Goal: Transaction & Acquisition: Purchase product/service

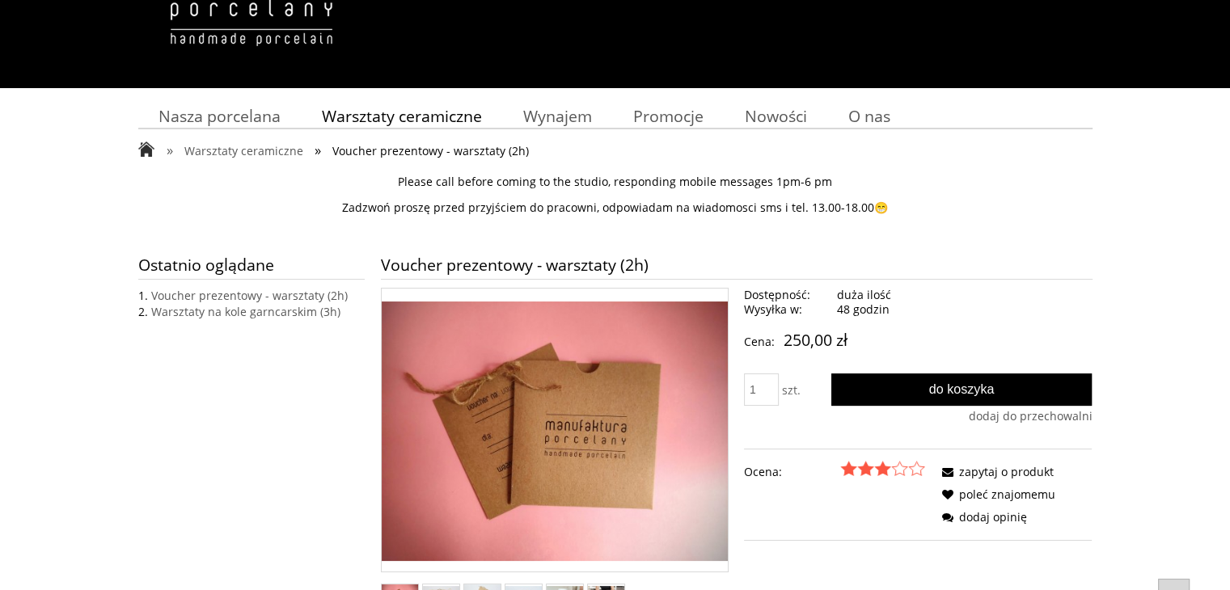
scroll to position [243, 0]
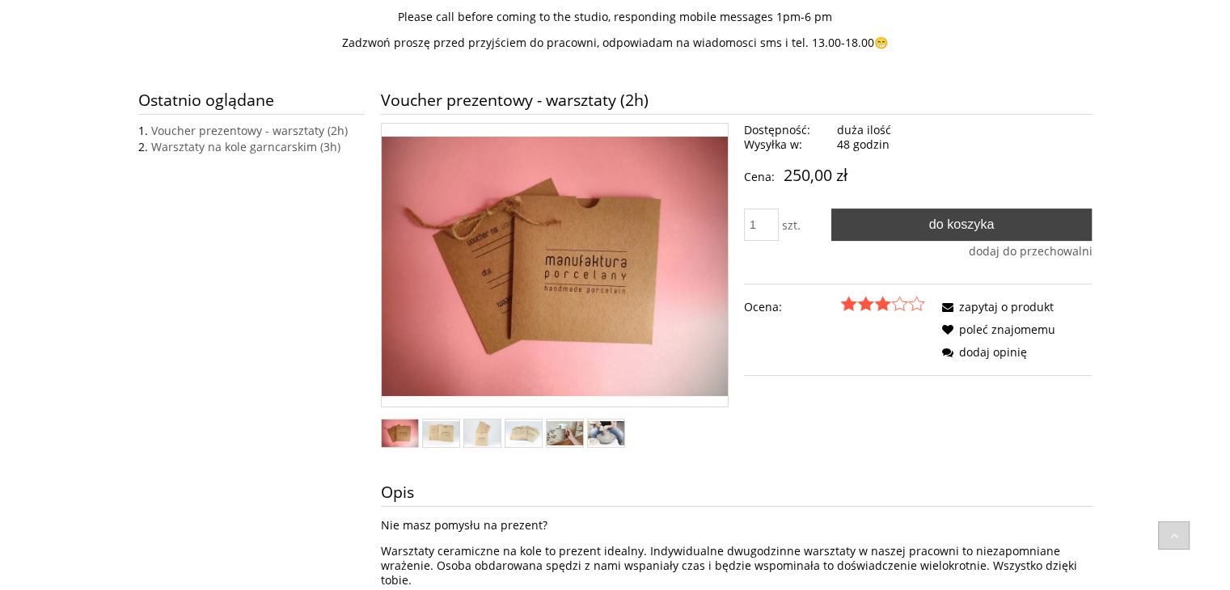
click at [883, 227] on button "Do koszyka" at bounding box center [961, 225] width 261 height 32
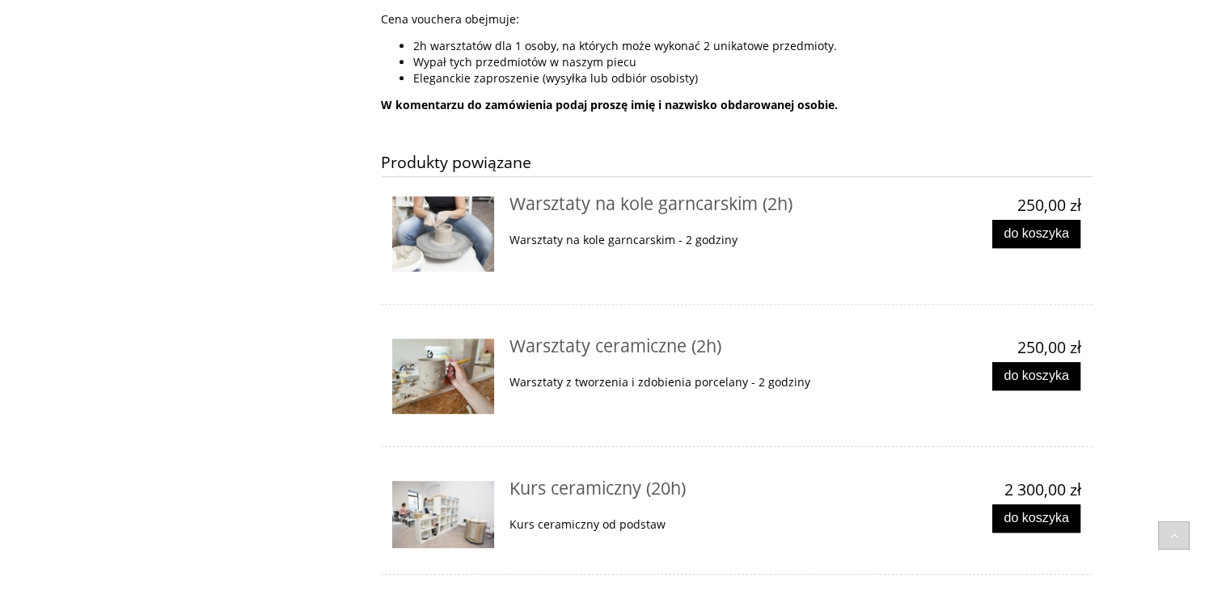
scroll to position [889, 0]
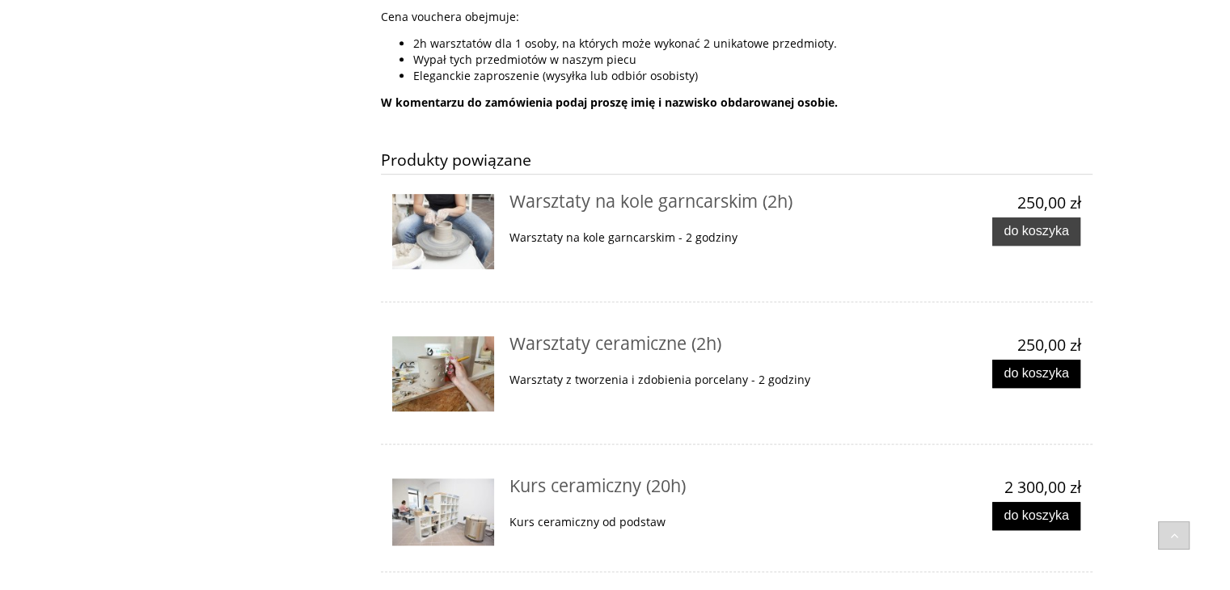
click at [1045, 223] on span "Do koszyka" at bounding box center [1035, 230] width 65 height 15
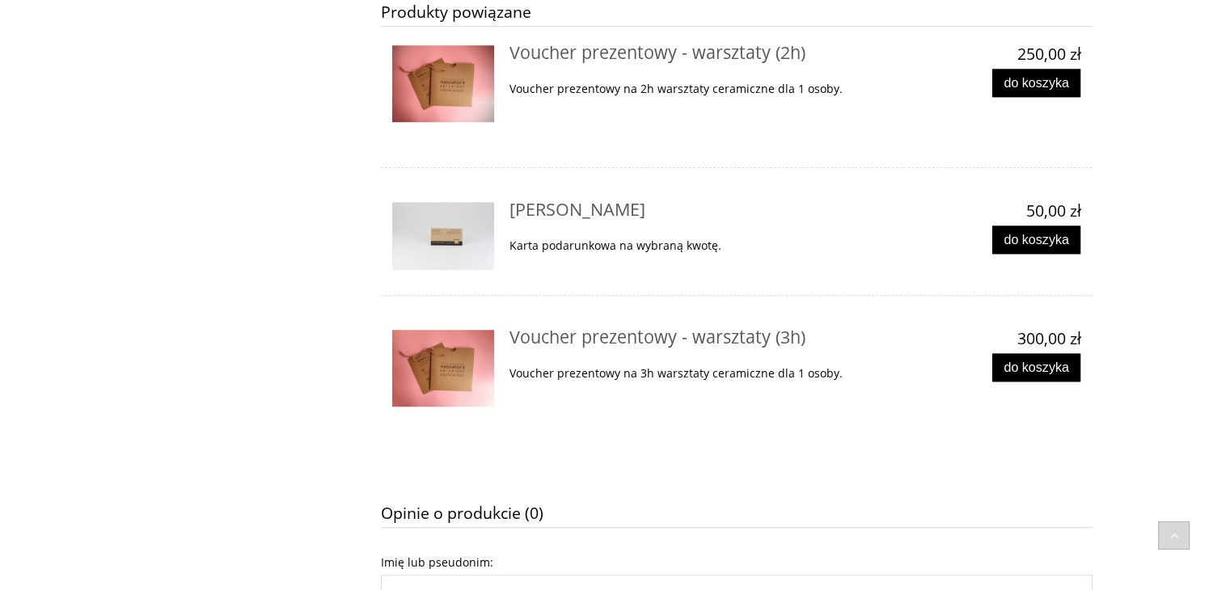
scroll to position [1294, 0]
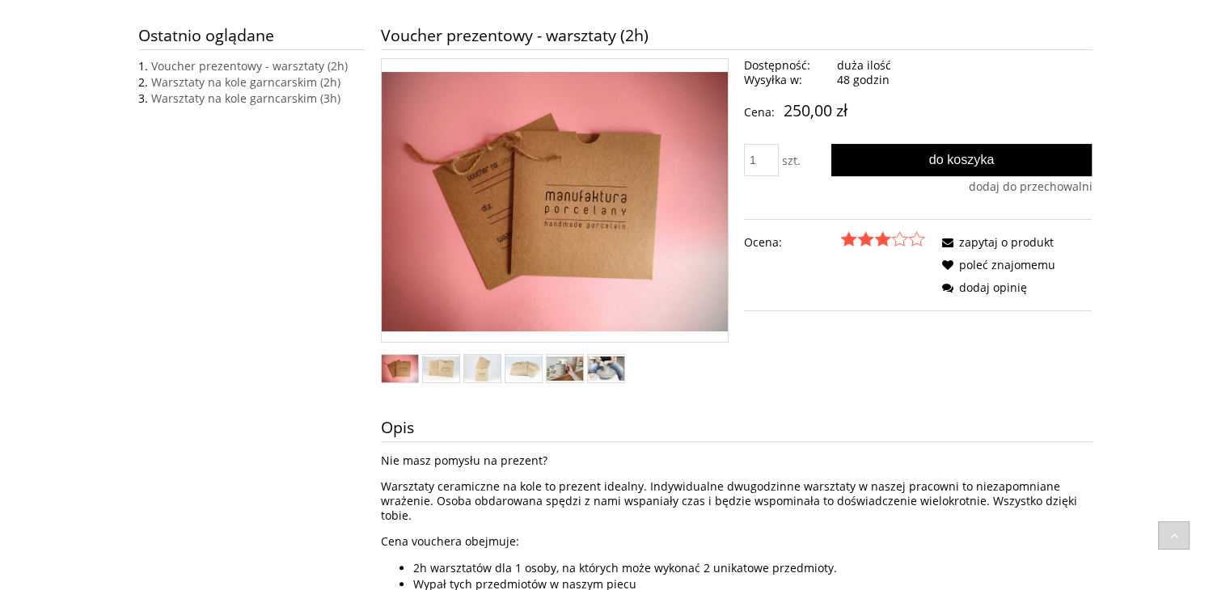
scroll to position [23, 0]
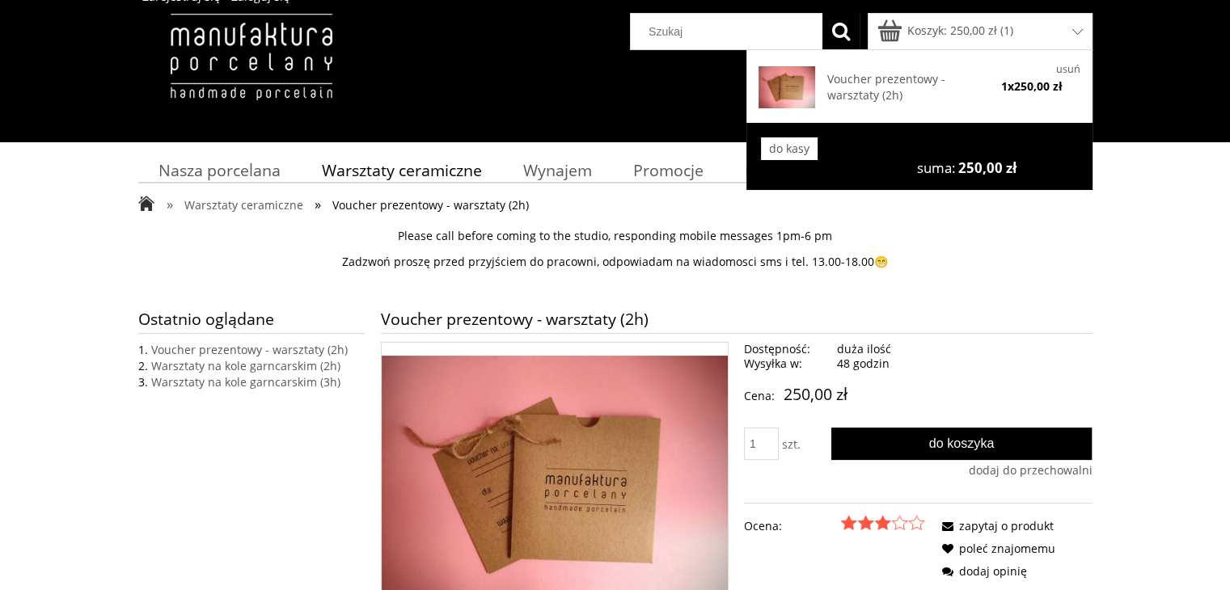
click at [1083, 70] on div "Voucher prezentowy - warsztaty (2h) 1 x 250,00 zł usuń" at bounding box center [919, 86] width 346 height 74
click at [1069, 69] on link "usuń" at bounding box center [1068, 69] width 24 height 14
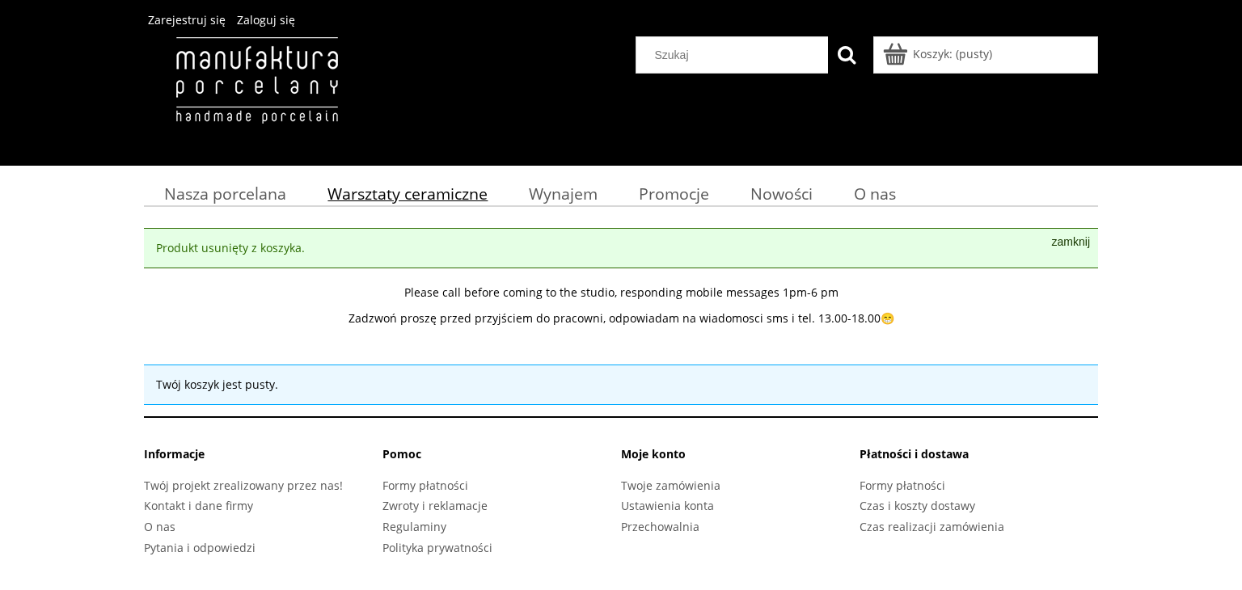
click at [405, 194] on span "Warsztaty ceramiczne" at bounding box center [407, 194] width 160 height 22
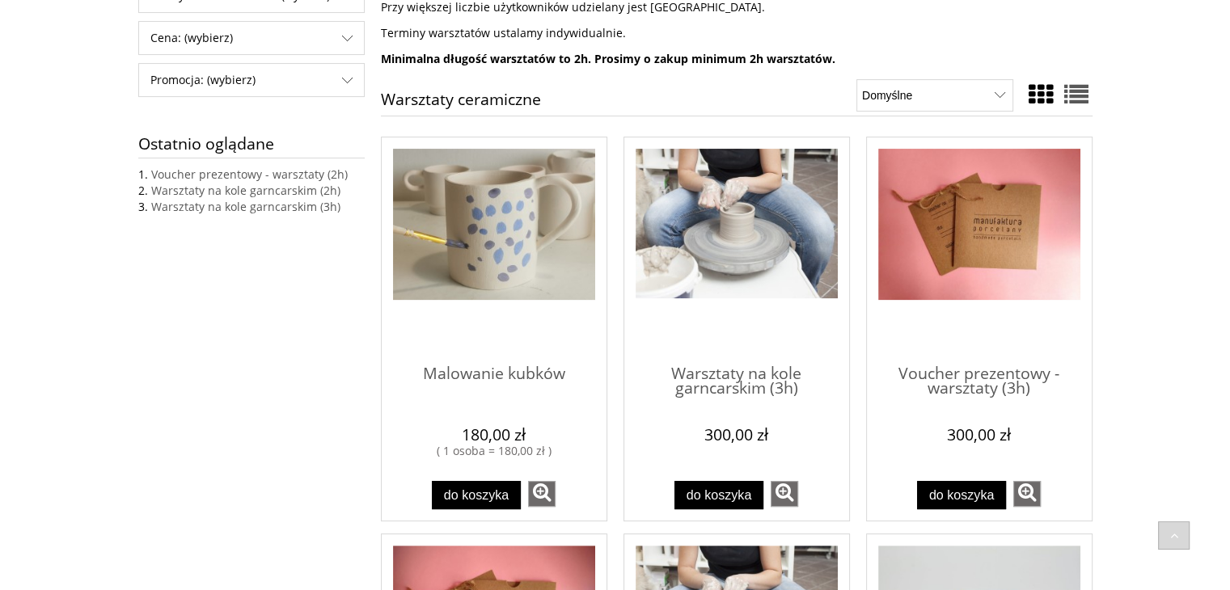
scroll to position [404, 0]
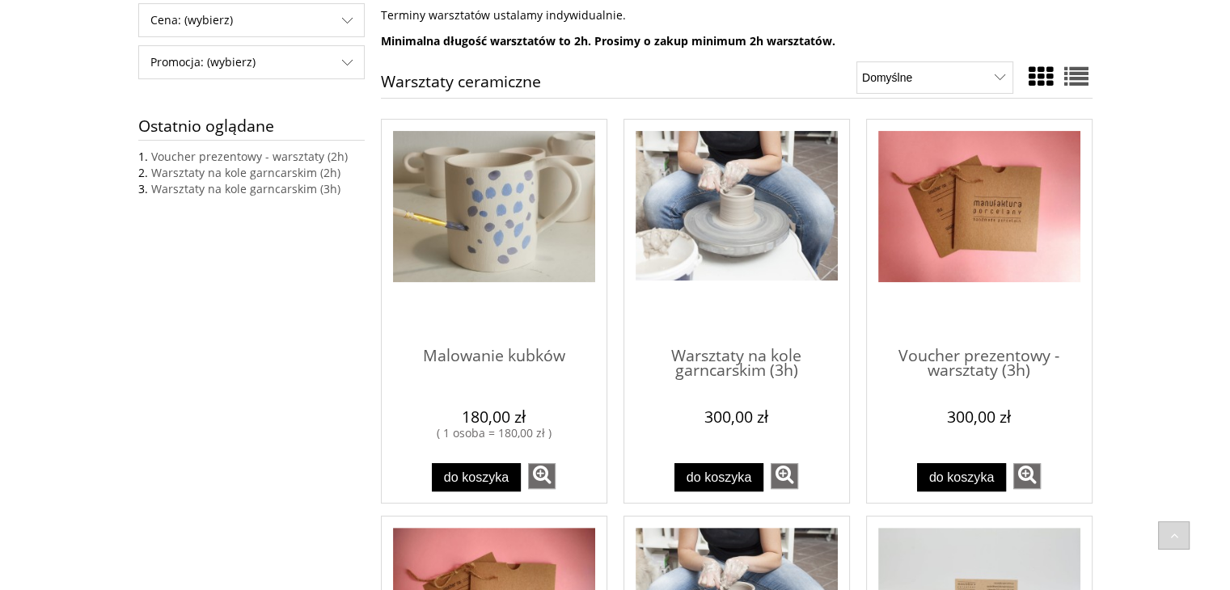
click at [700, 315] on span "Przejdź do produktu Warsztaty na kole garncarskim (3h)" at bounding box center [736, 232] width 202 height 202
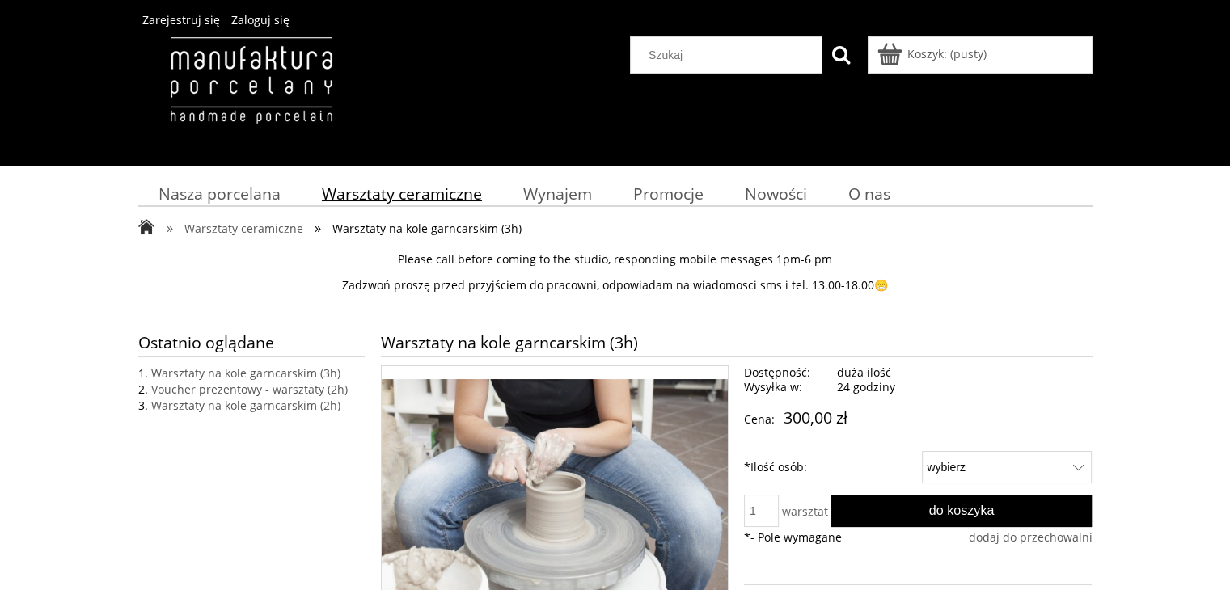
click at [386, 194] on span "Warsztaty ceramiczne" at bounding box center [402, 194] width 160 height 22
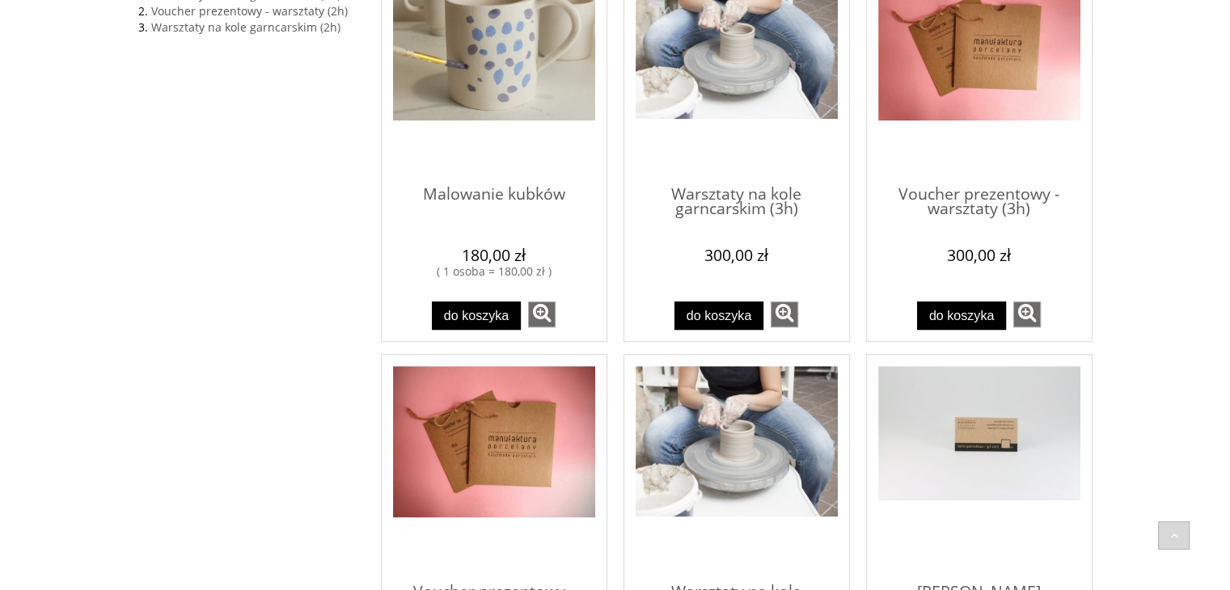
scroll to position [808, 0]
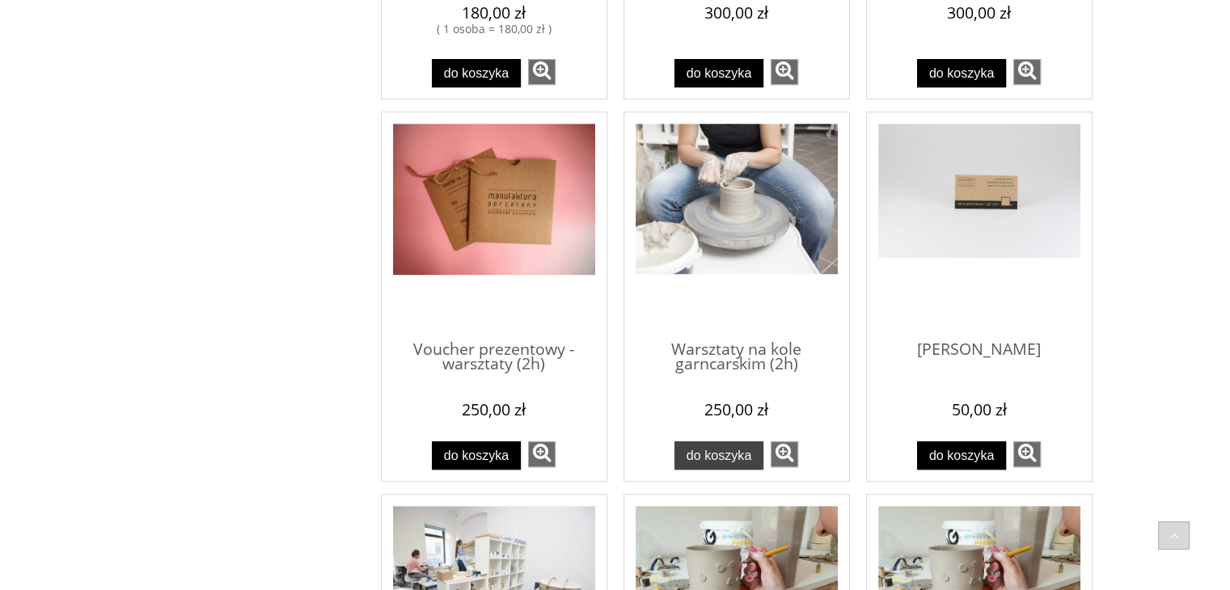
click at [724, 462] on button "Do koszyka" at bounding box center [718, 455] width 89 height 28
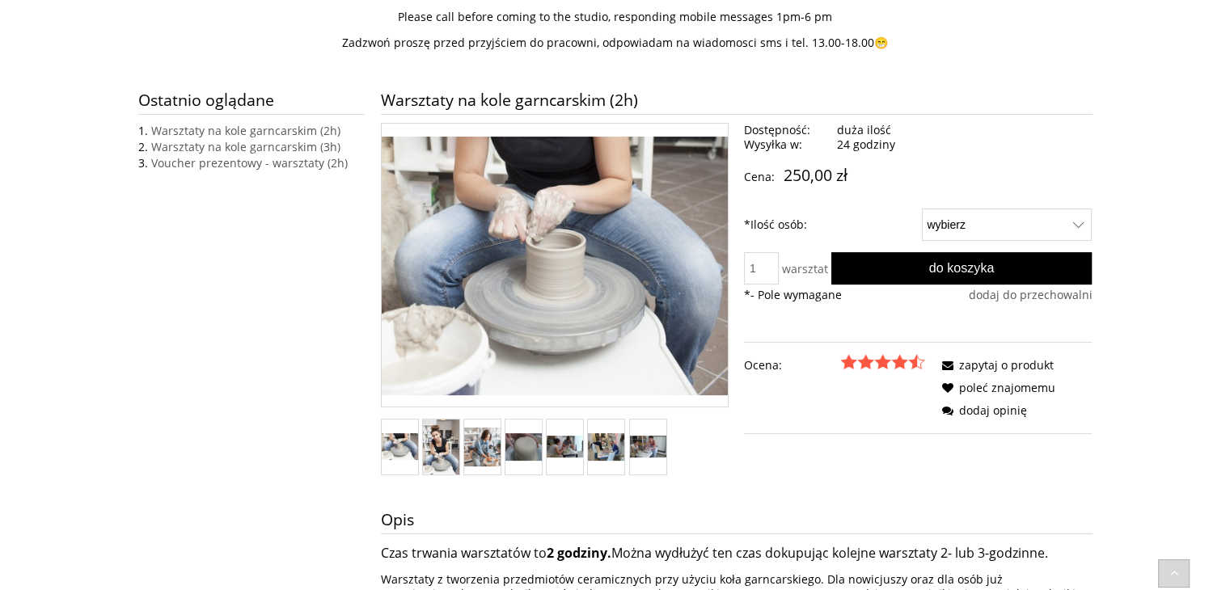
scroll to position [323, 0]
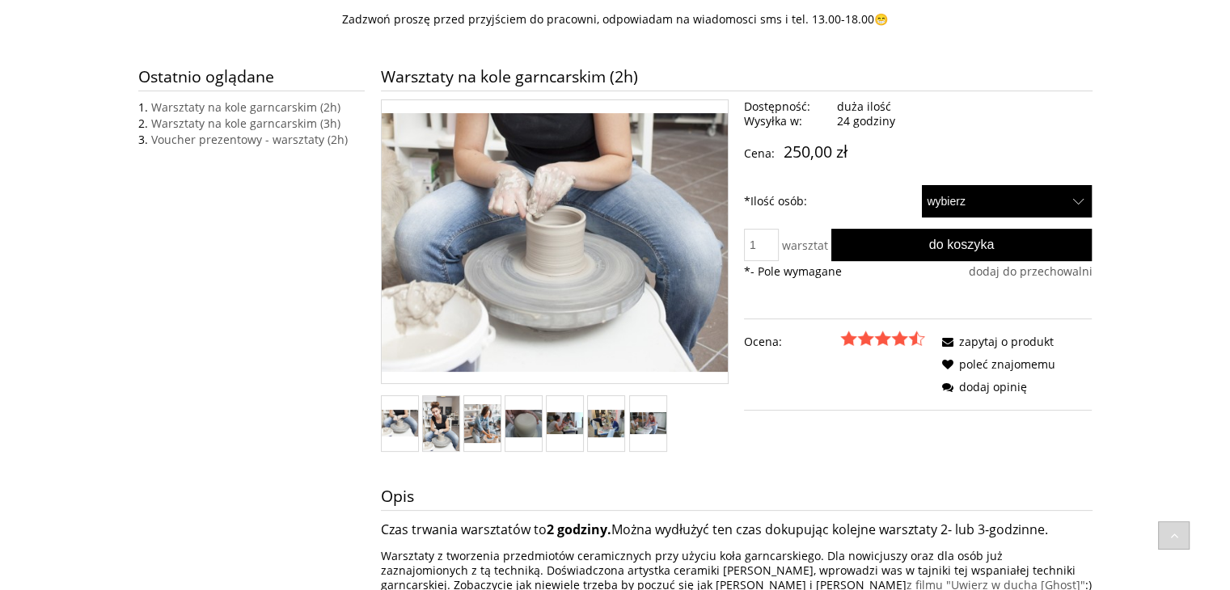
click at [960, 208] on select "wybierz 1 2" at bounding box center [1007, 201] width 171 height 32
select select "50"
click at [922, 185] on select "wybierz 1 2" at bounding box center [1007, 201] width 171 height 32
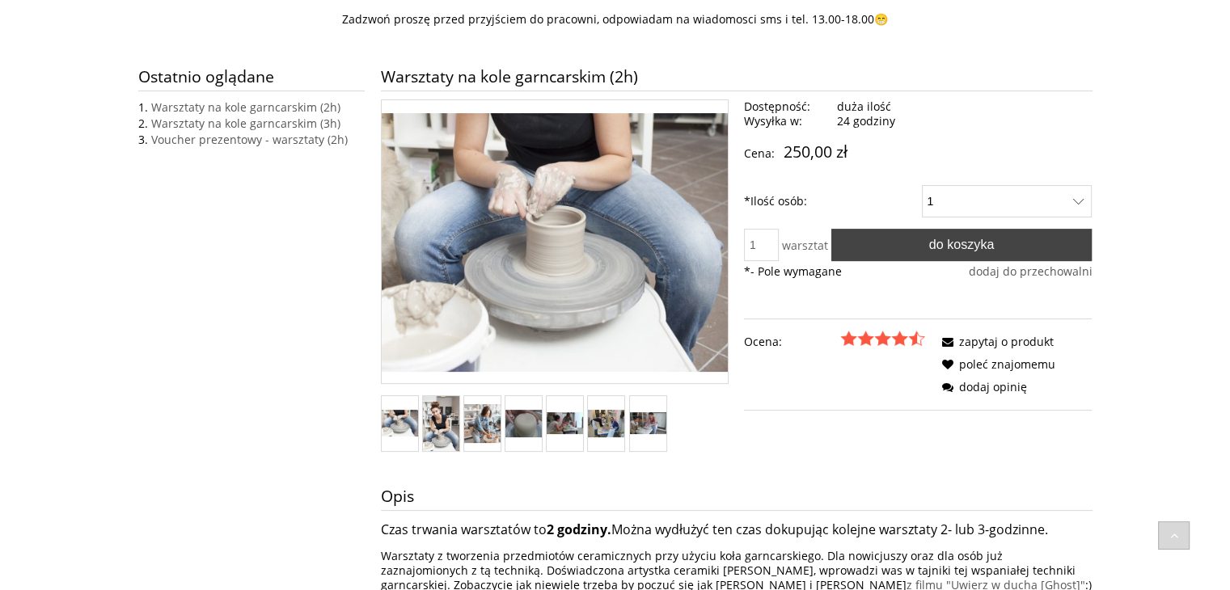
click at [909, 245] on button "Do koszyka" at bounding box center [961, 245] width 261 height 32
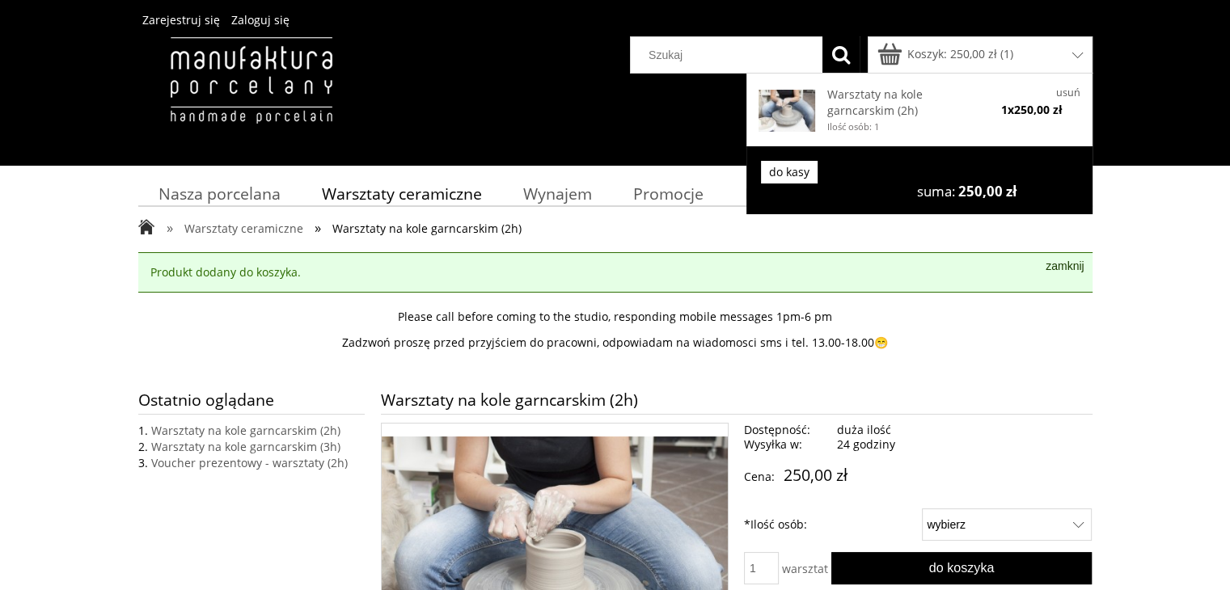
click at [776, 175] on link "do kasy" at bounding box center [789, 172] width 57 height 23
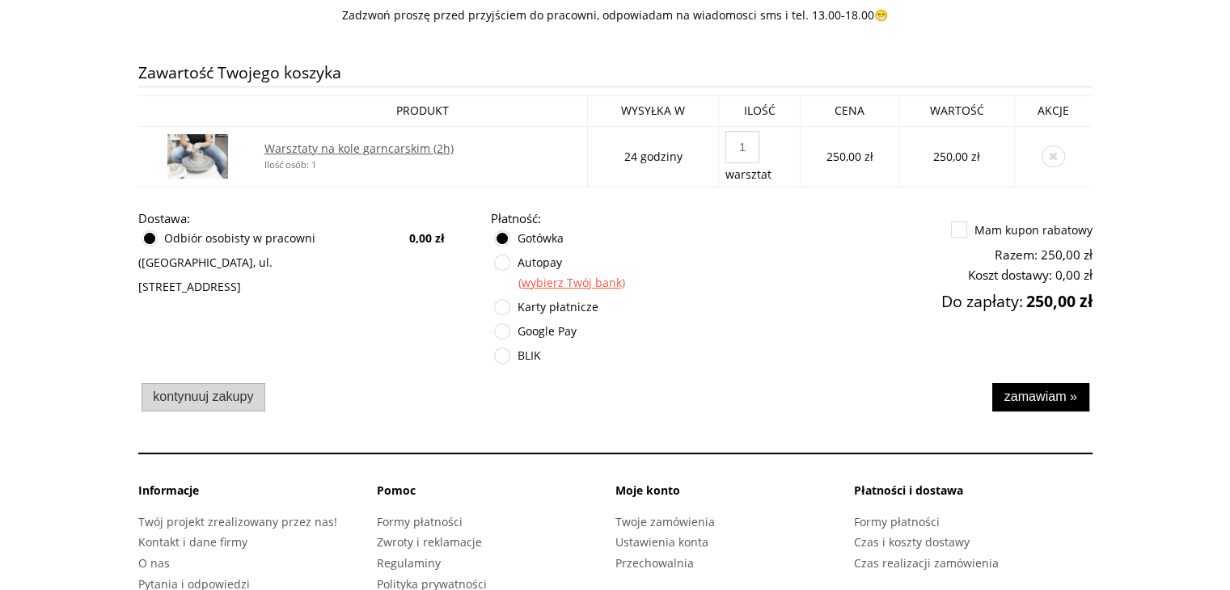
scroll to position [265, 0]
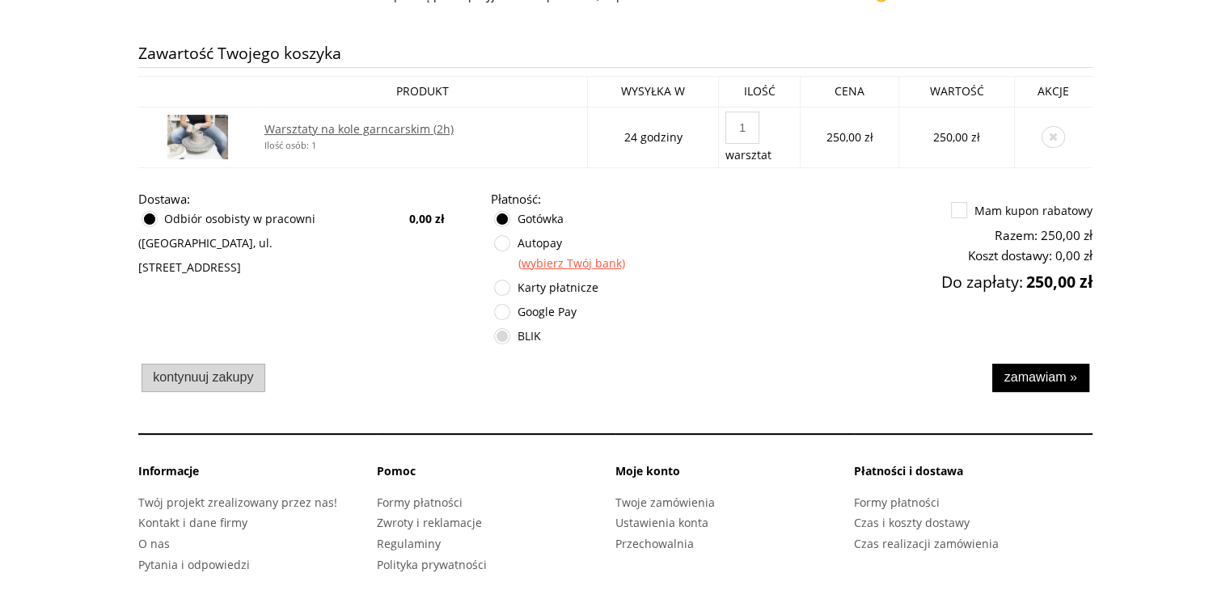
click at [495, 329] on label at bounding box center [495, 329] width 0 height 0
click at [504, 335] on input "BLIK" at bounding box center [504, 345] width 11 height 32
radio input "true"
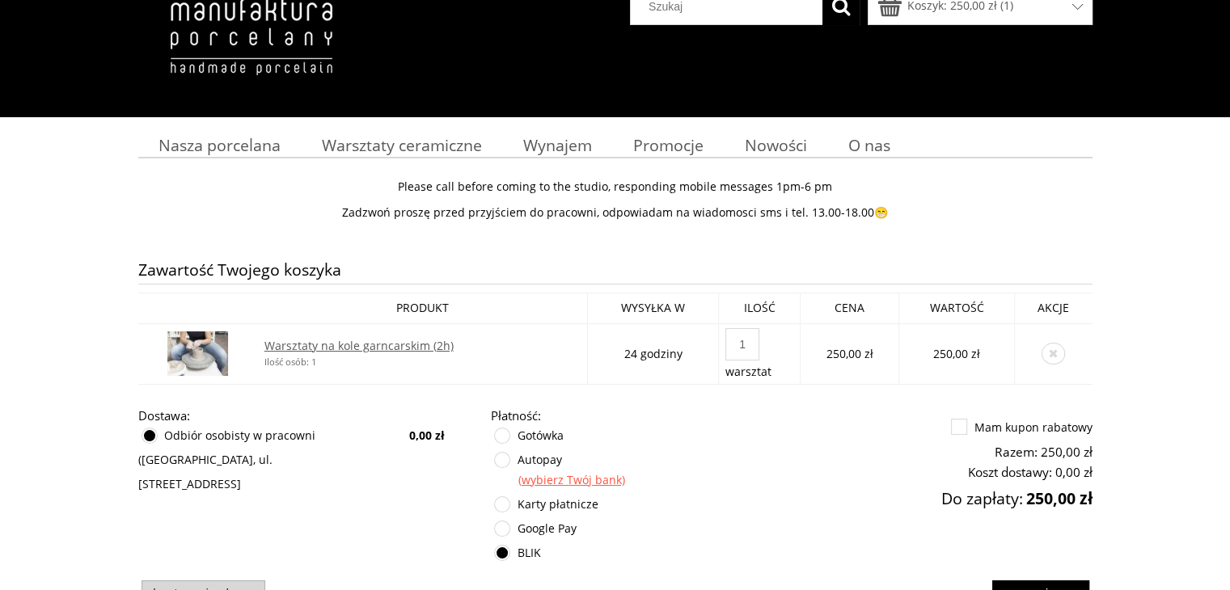
scroll to position [23, 0]
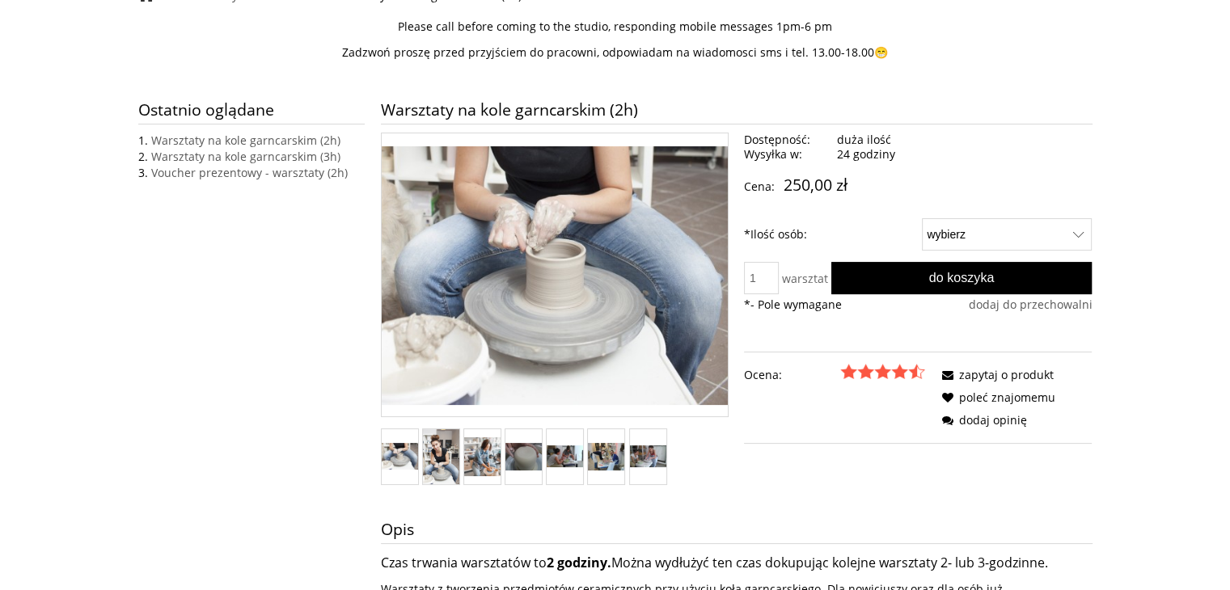
scroll to position [243, 0]
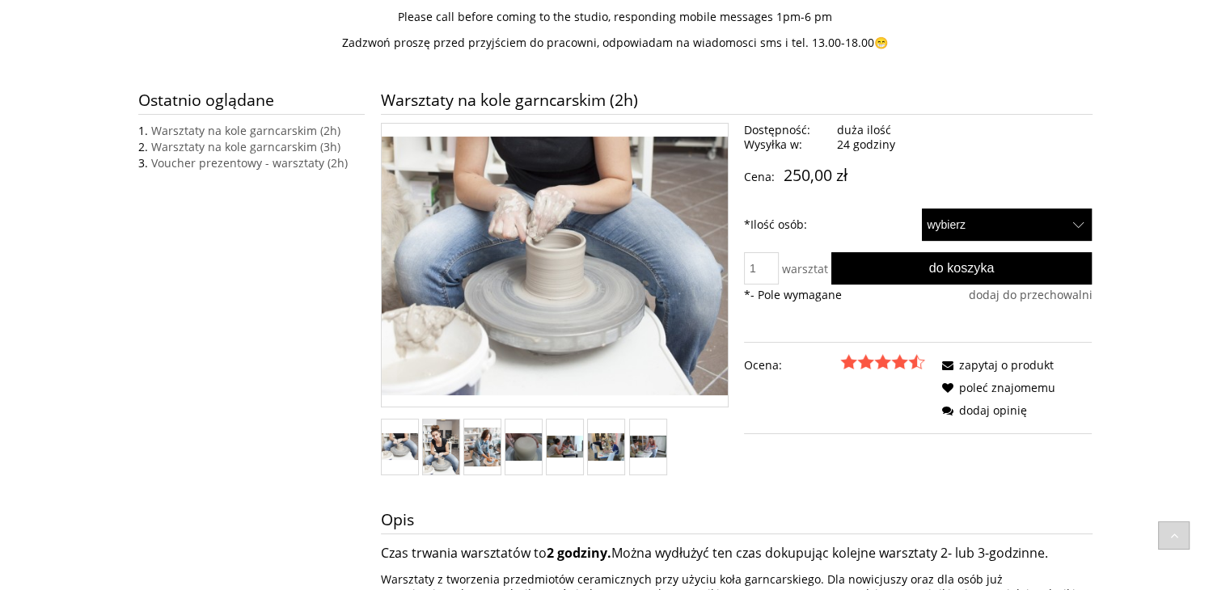
click at [939, 225] on select "wybierz 1 2" at bounding box center [1007, 225] width 171 height 32
click at [922, 209] on select "wybierz 1 2" at bounding box center [1007, 225] width 171 height 32
click at [954, 233] on select "wybierz 1 2" at bounding box center [1007, 225] width 171 height 32
select select "50"
click at [922, 209] on select "wybierz 1 2" at bounding box center [1007, 225] width 171 height 32
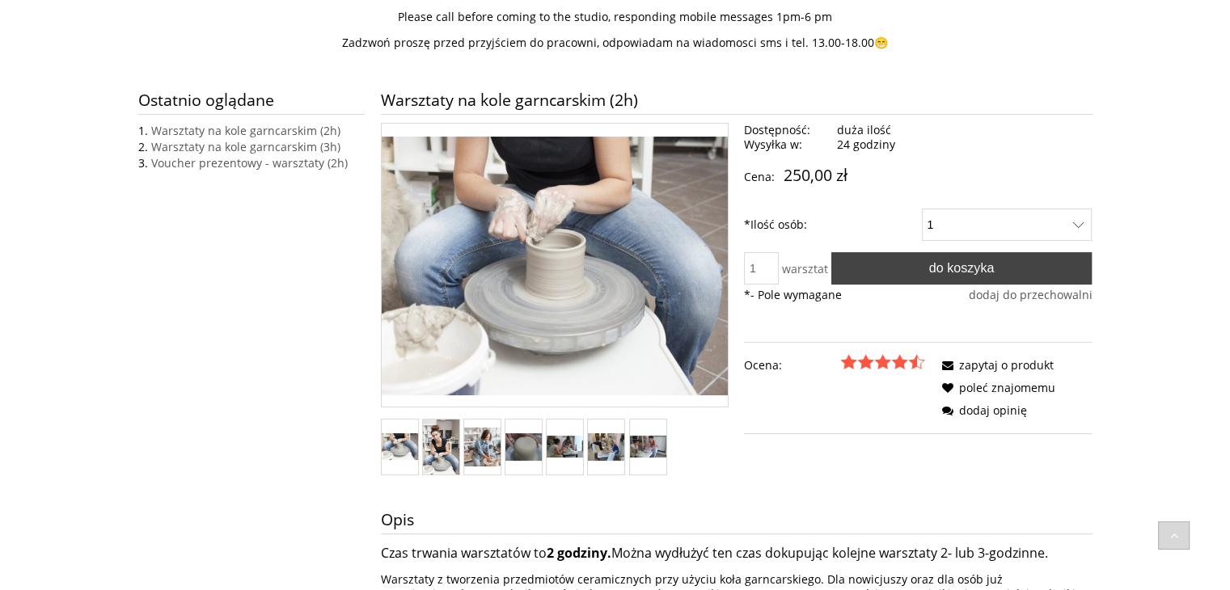
click at [939, 264] on span "Do koszyka" at bounding box center [961, 267] width 65 height 15
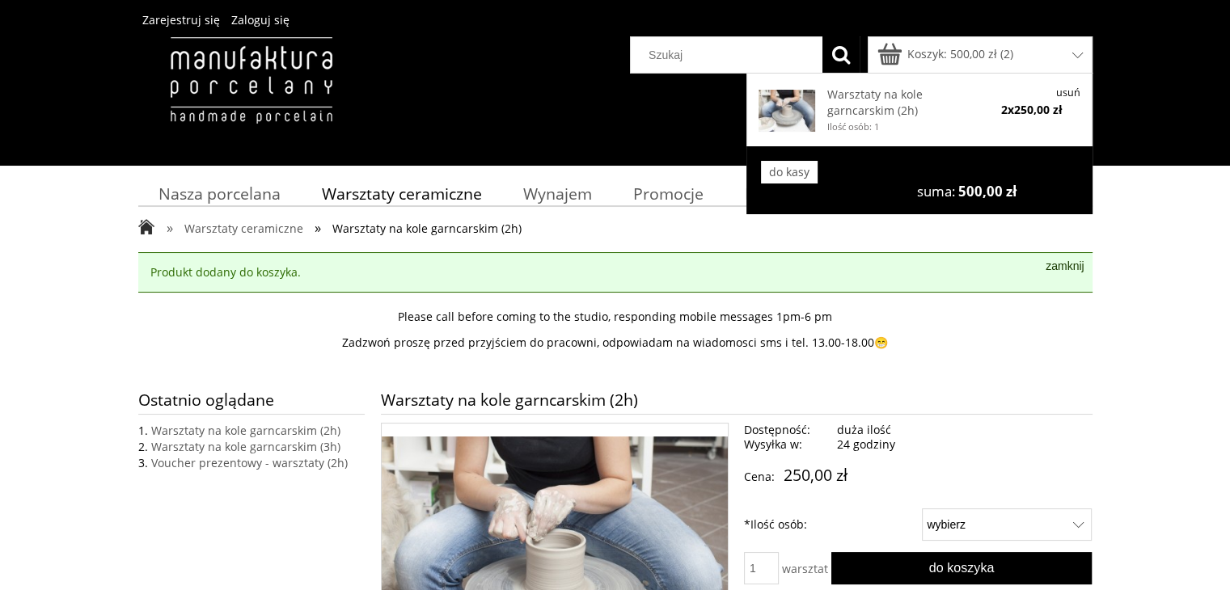
click at [1075, 94] on link "usuń" at bounding box center [1068, 93] width 24 height 14
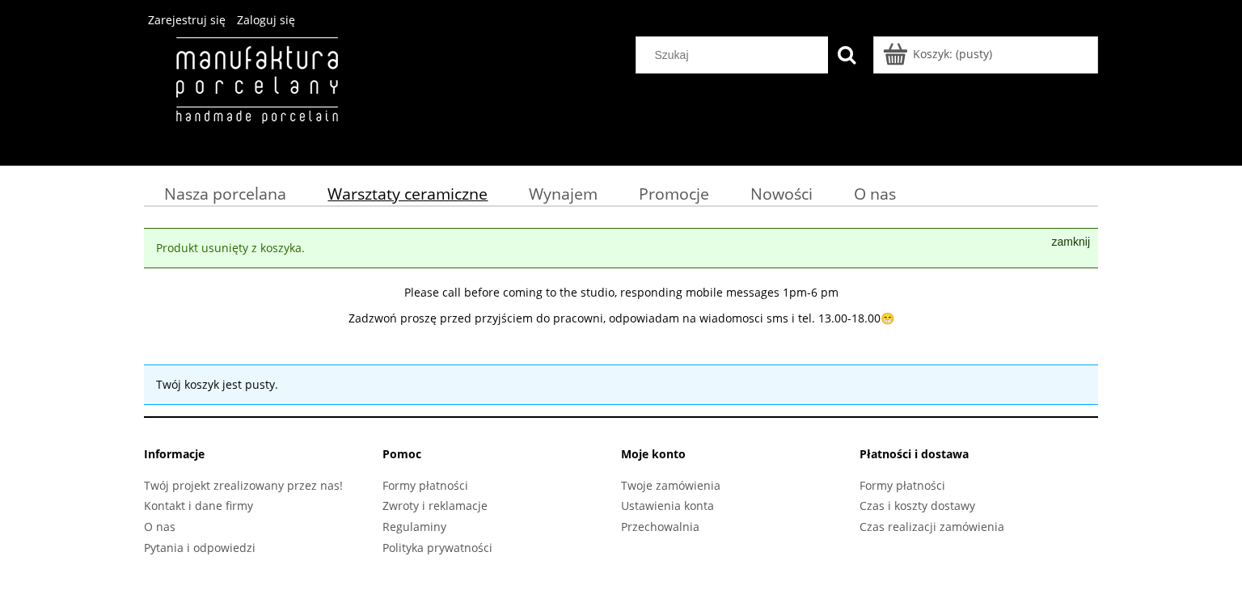
click at [426, 196] on span "Warsztaty ceramiczne" at bounding box center [407, 194] width 160 height 22
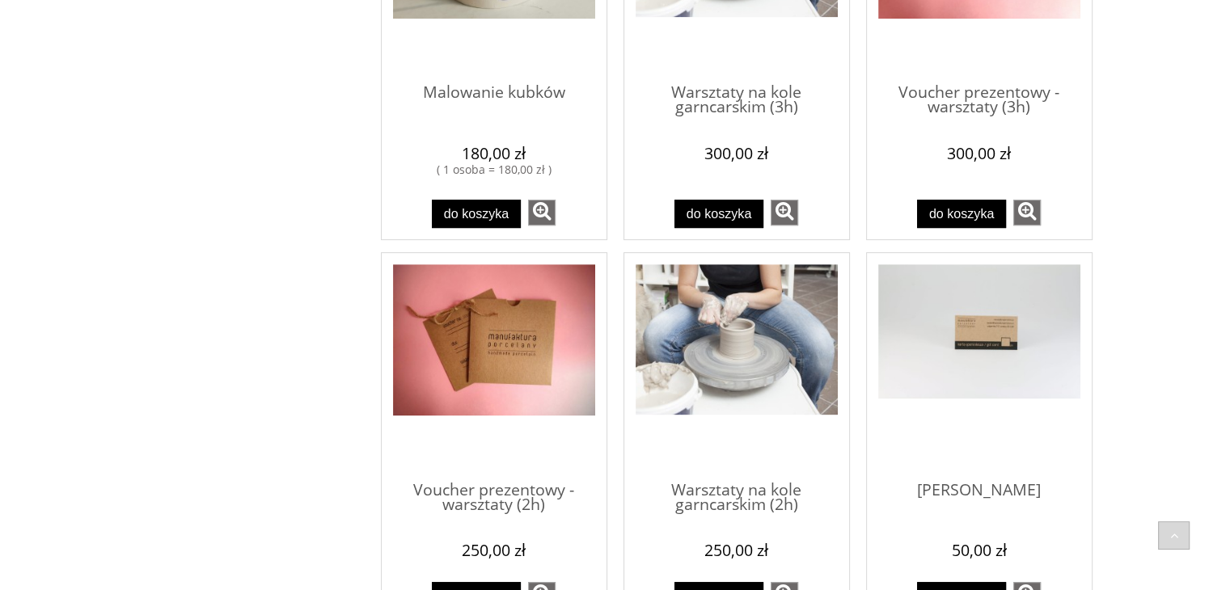
scroll to position [889, 0]
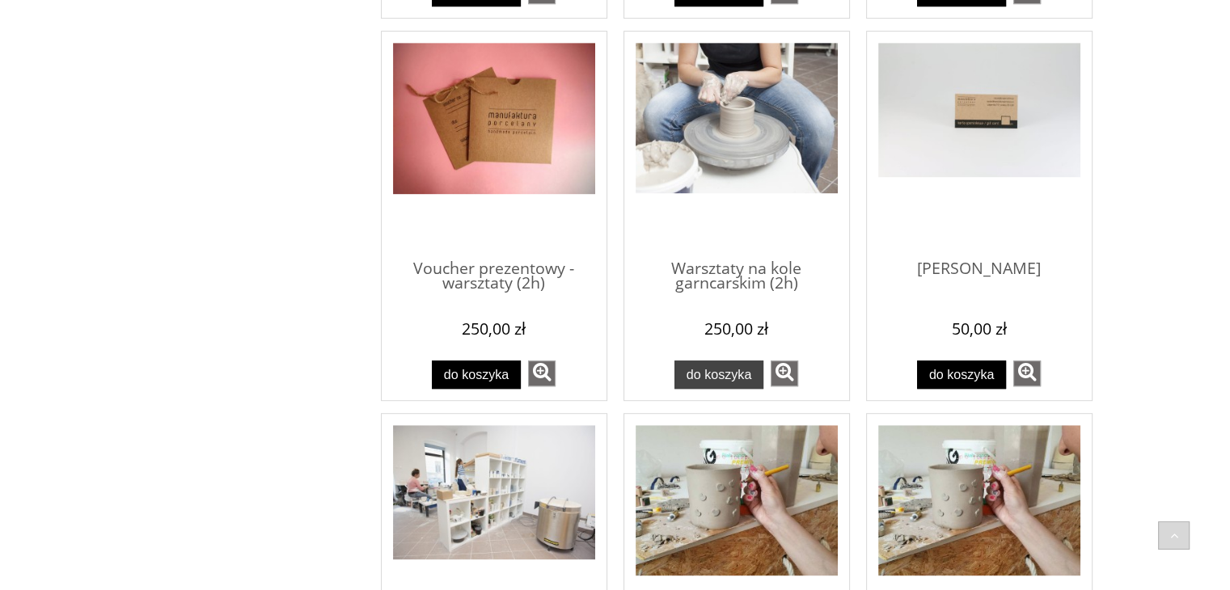
click at [716, 363] on button "Do koszyka" at bounding box center [718, 375] width 89 height 28
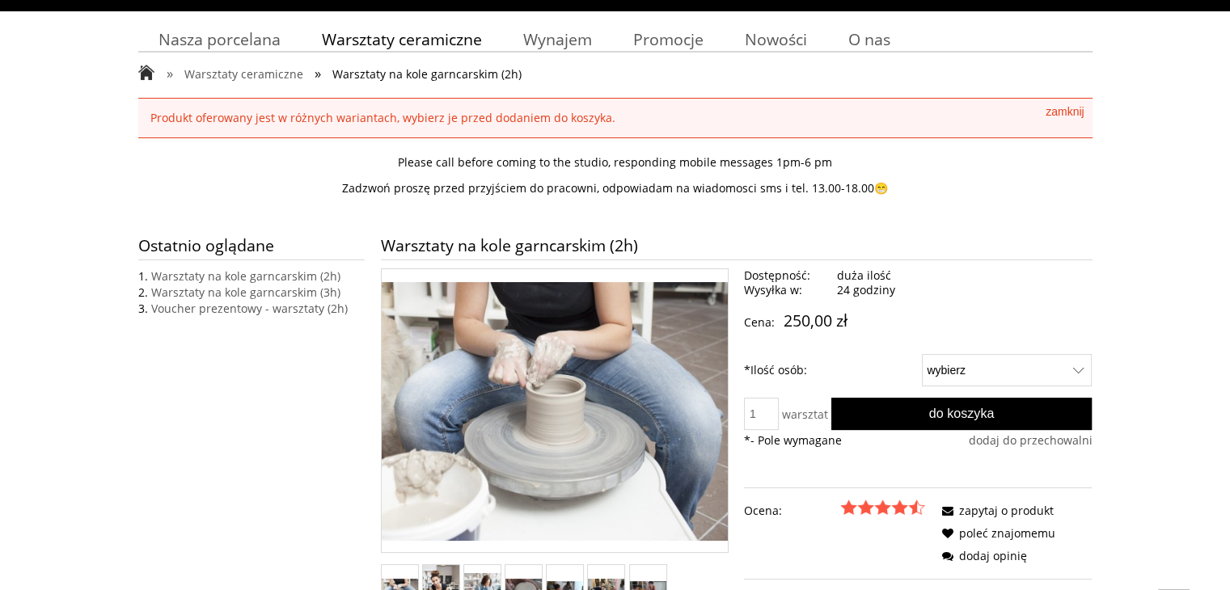
scroll to position [162, 0]
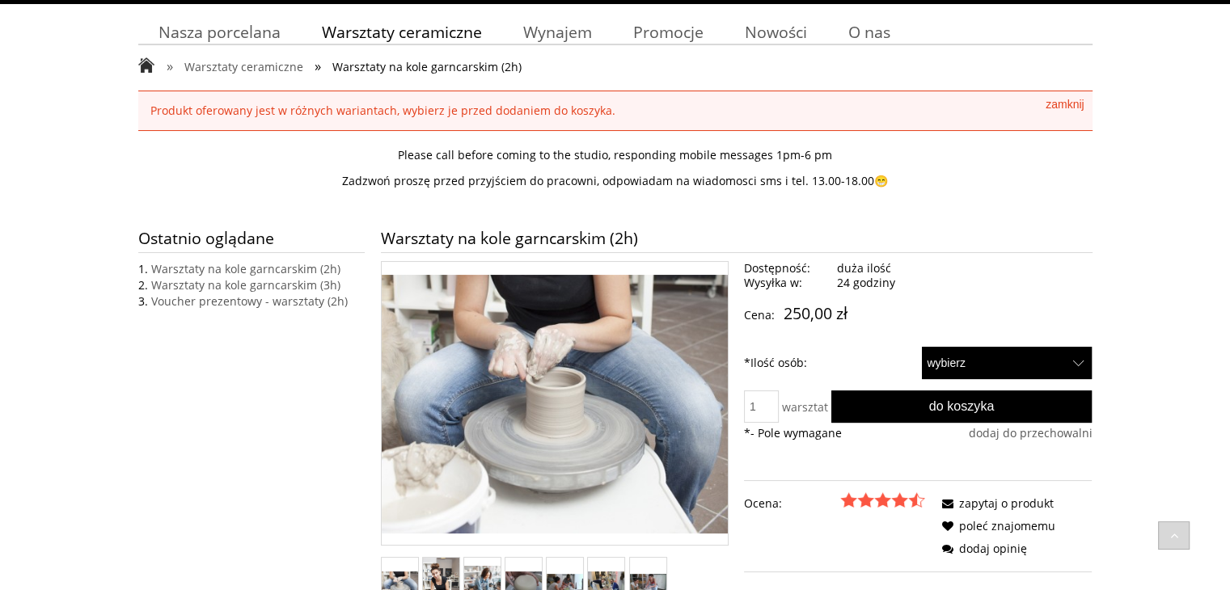
click at [959, 361] on select "wybierz 1 2" at bounding box center [1007, 363] width 171 height 32
select select "50"
click at [922, 347] on select "wybierz 1 2" at bounding box center [1007, 363] width 171 height 32
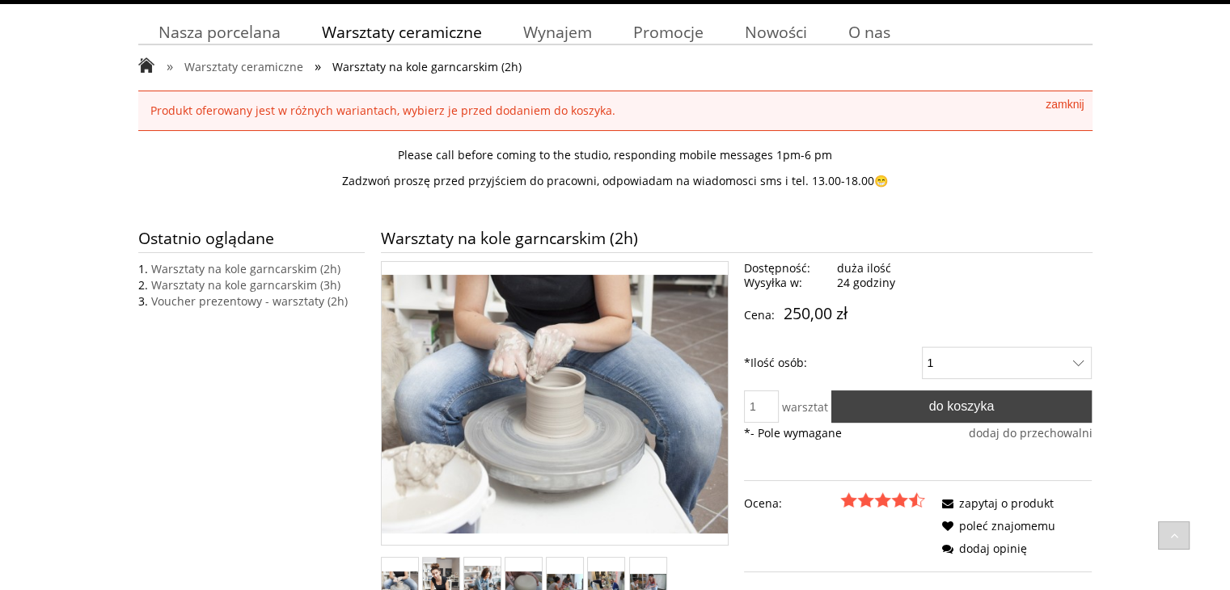
click at [878, 400] on button "Do koszyka" at bounding box center [961, 407] width 261 height 32
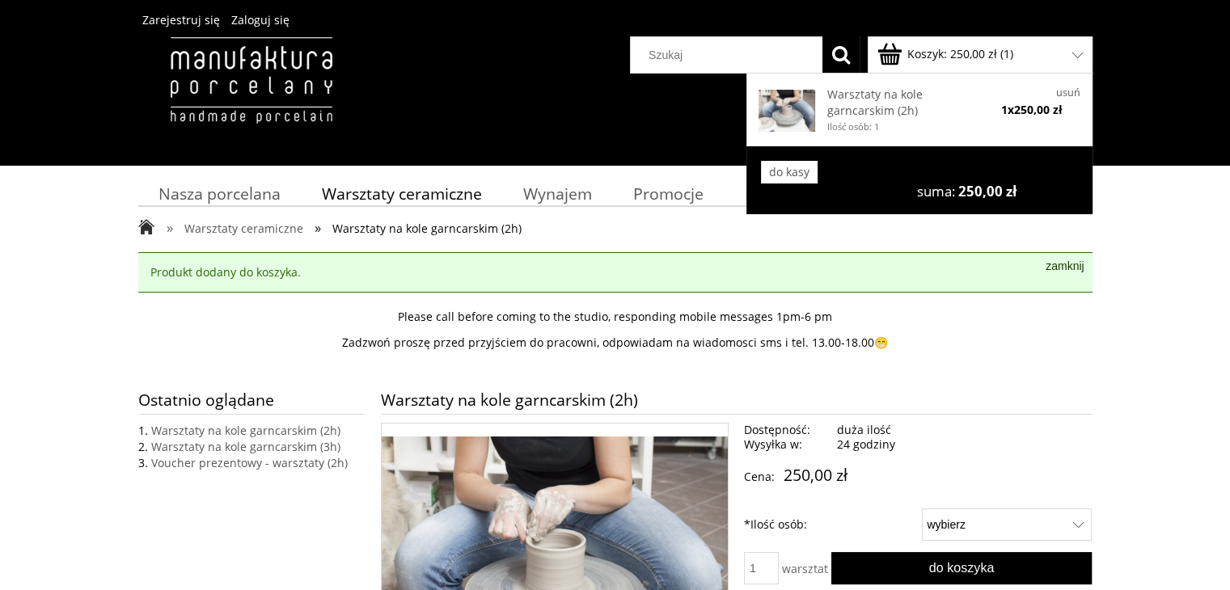
click at [950, 61] on b "250,00 zł" at bounding box center [973, 53] width 47 height 15
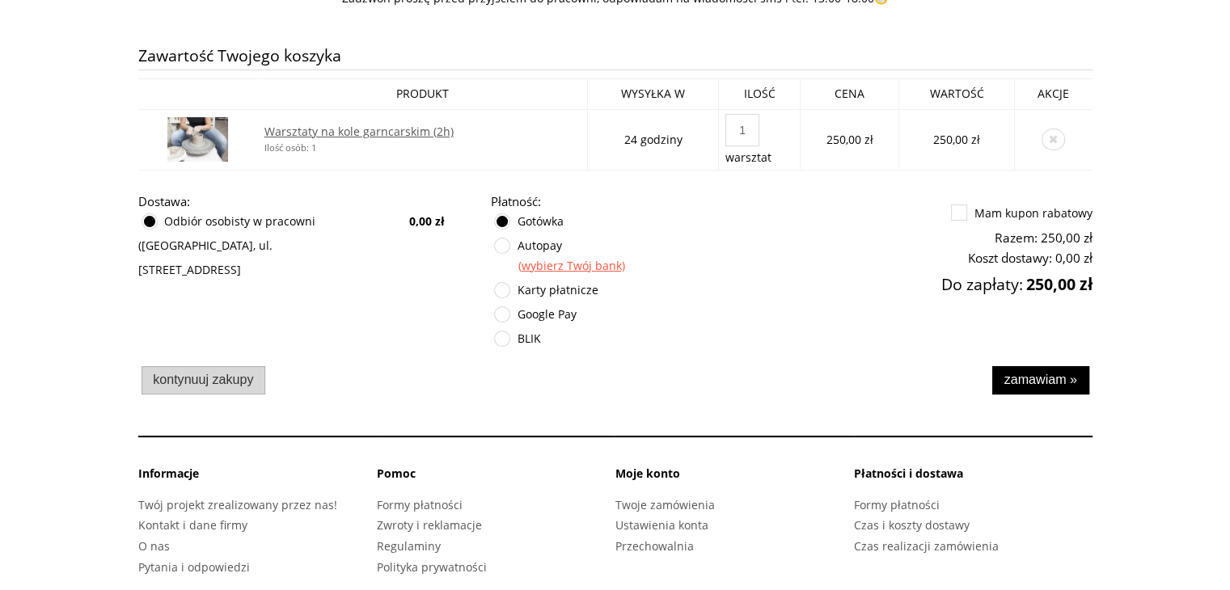
scroll to position [265, 0]
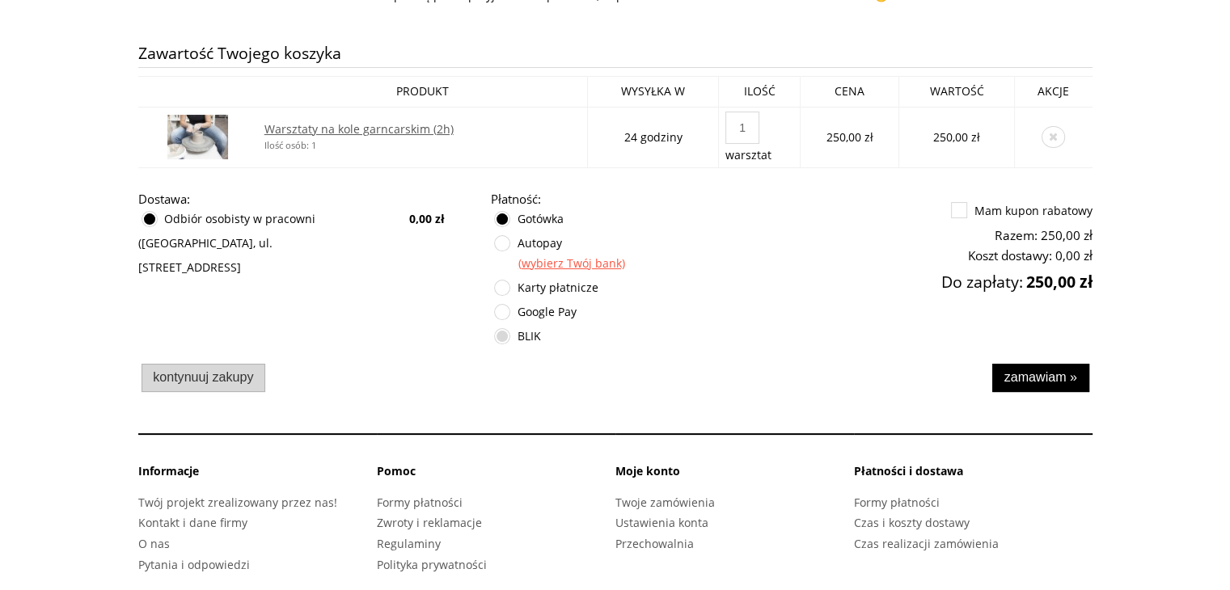
click at [495, 329] on label at bounding box center [495, 329] width 0 height 0
click at [501, 337] on input "BLIK" at bounding box center [504, 345] width 11 height 32
radio input "true"
click at [1056, 380] on span "Zamawiam »" at bounding box center [1039, 376] width 73 height 15
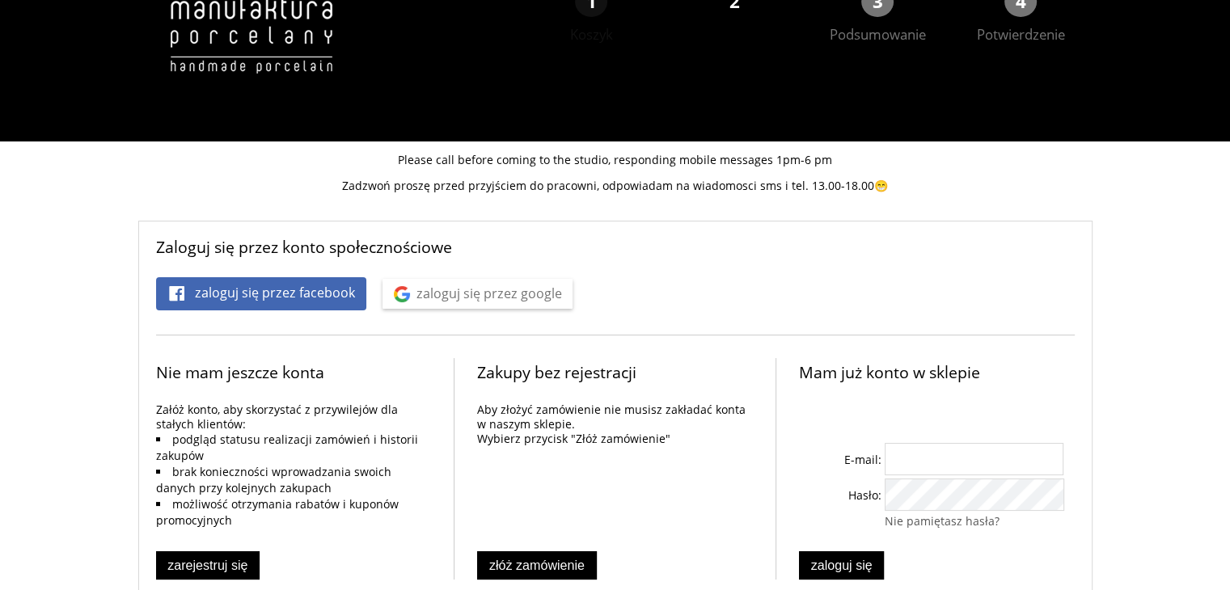
scroll to position [74, 0]
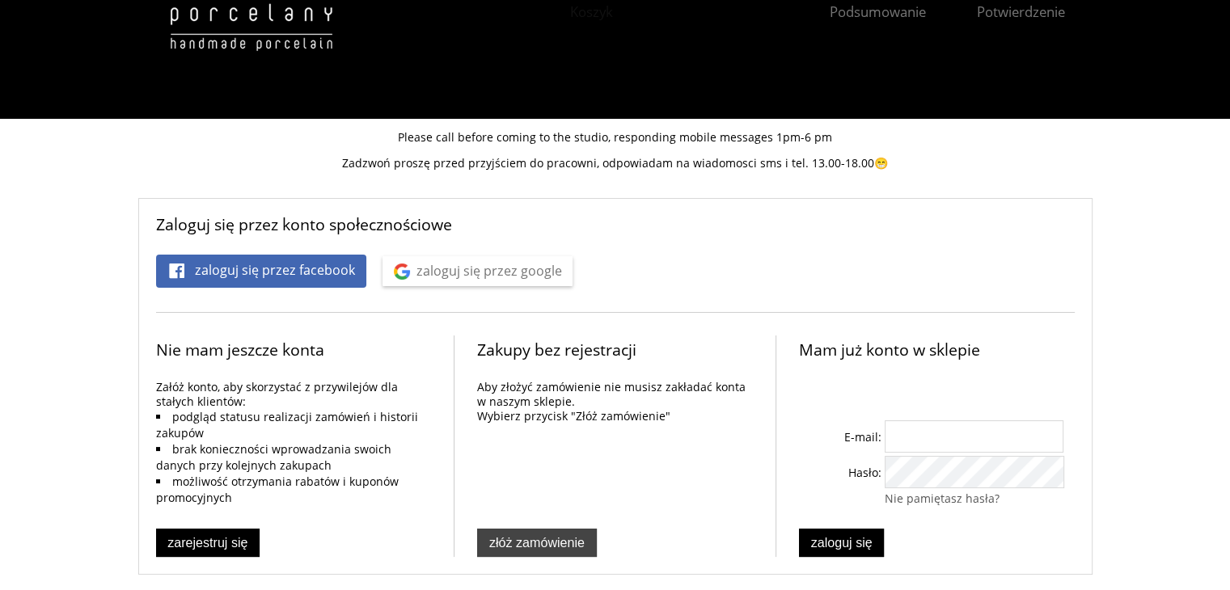
click at [530, 539] on span "Złóż zamówienie" at bounding box center [536, 542] width 95 height 15
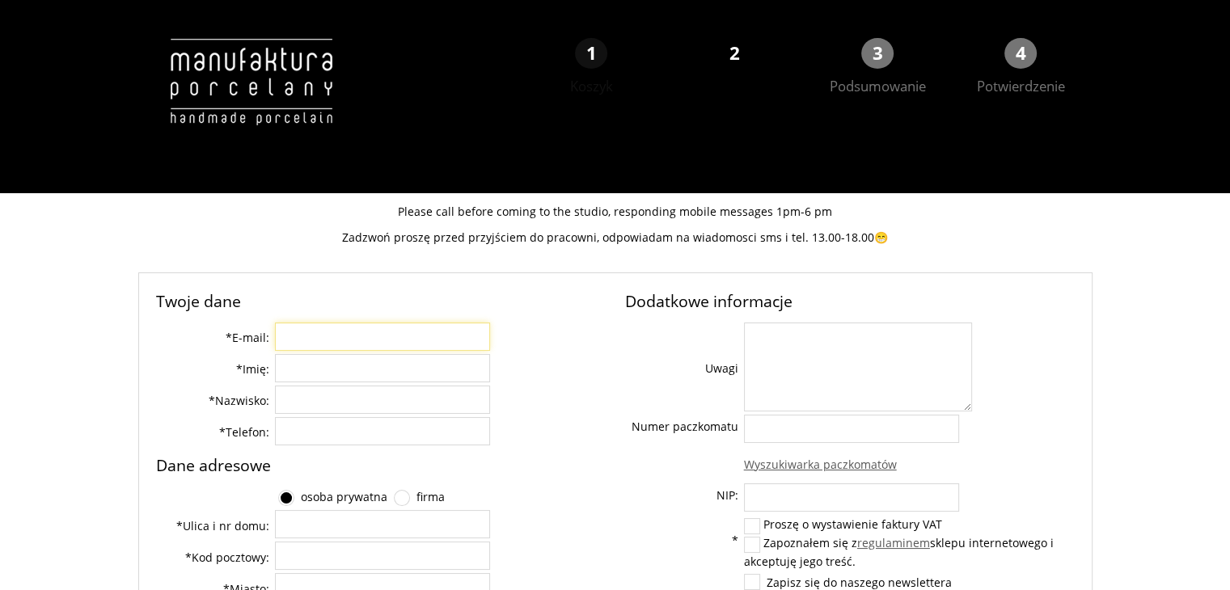
click at [385, 340] on input "* E-mail:" at bounding box center [382, 337] width 215 height 28
type input "holubeleonora@gmail.com"
click at [387, 374] on input "* Imię:" at bounding box center [382, 368] width 215 height 28
type input "Eleonora"
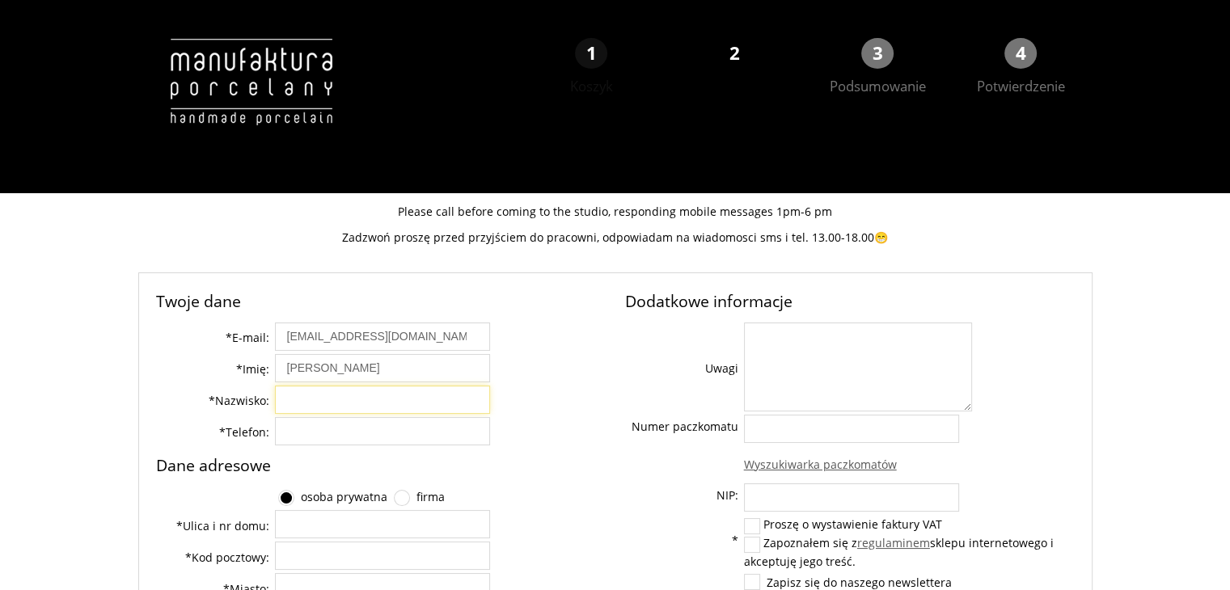
click at [386, 398] on input "* Nazwisko:" at bounding box center [382, 400] width 215 height 28
type input "Holub"
click at [381, 434] on input "* Telefon:" at bounding box center [382, 431] width 215 height 28
type input "730356626"
click at [580, 458] on h4 "Dane adresowe" at bounding box center [381, 465] width 450 height 17
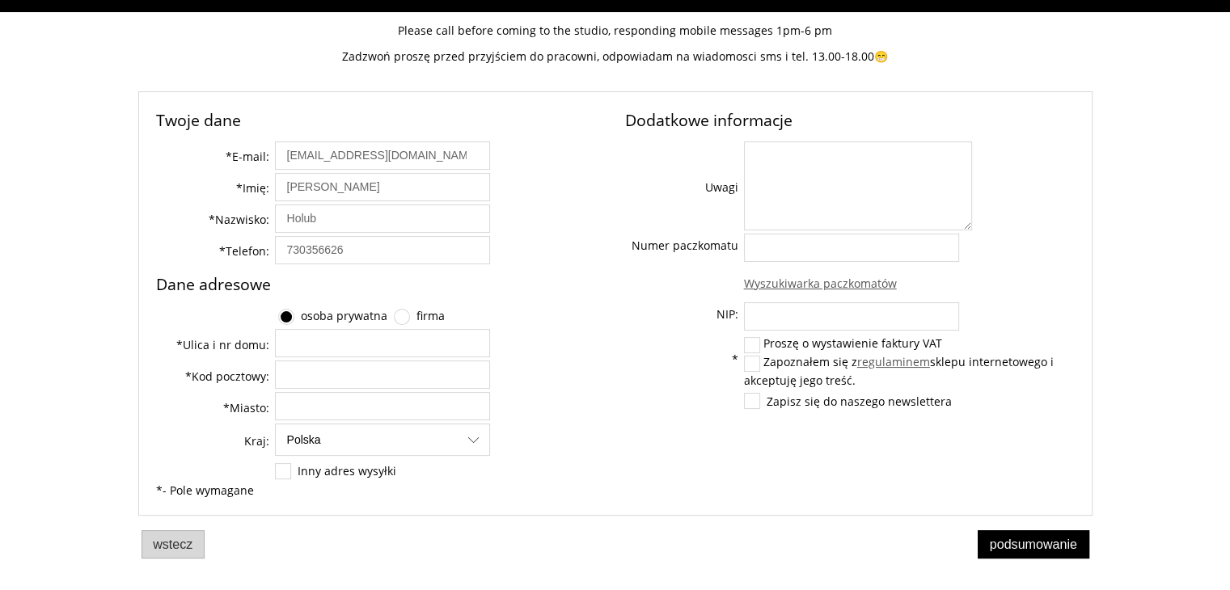
scroll to position [184, 0]
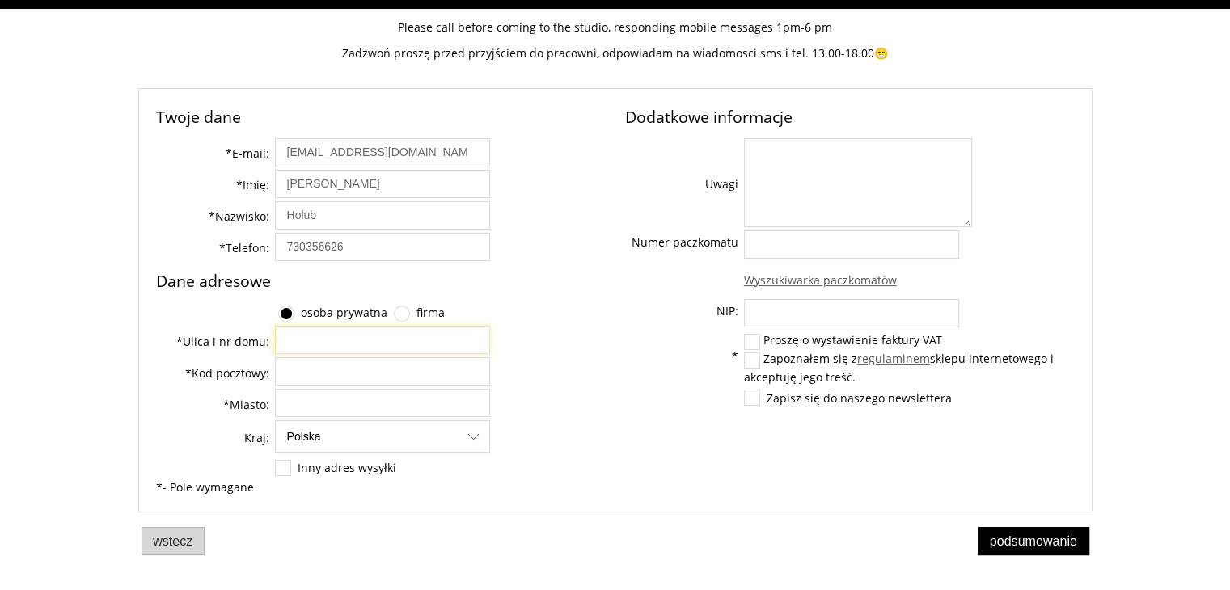
click at [348, 337] on input "* Ulica i nr domu:" at bounding box center [382, 340] width 215 height 28
type input "Henryka Pachońskiego 7A"
click at [352, 384] on input "__-___" at bounding box center [382, 371] width 215 height 28
click at [352, 384] on input "31-223" at bounding box center [382, 371] width 215 height 28
type input "31-223"
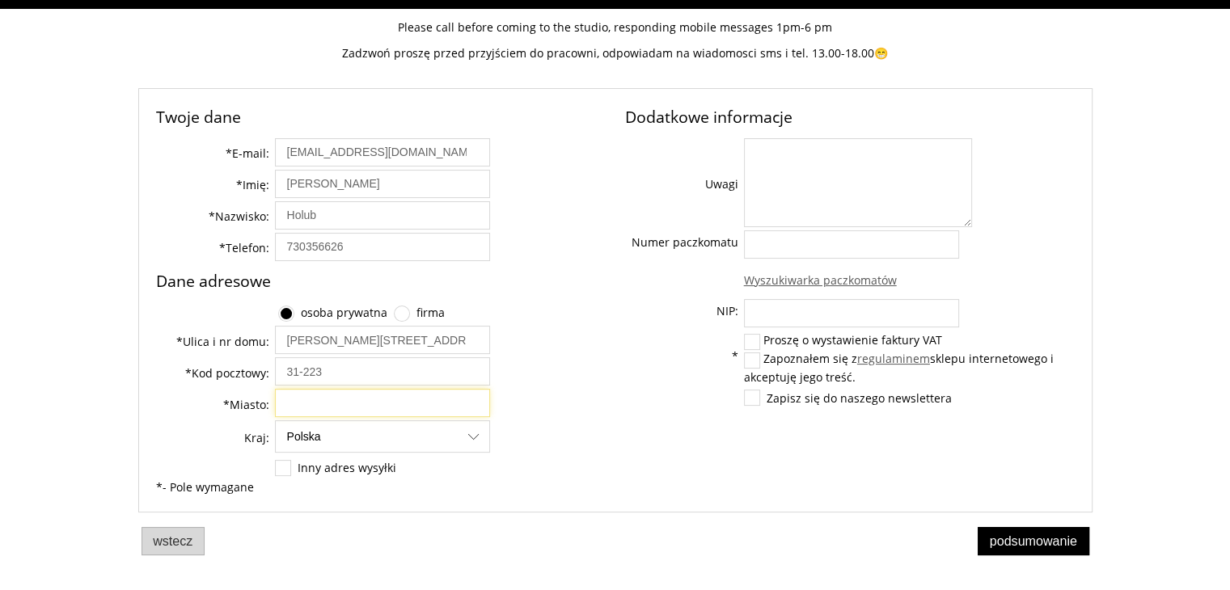
click at [355, 399] on input "* Miasto:" at bounding box center [382, 403] width 215 height 28
type input "Kraków"
click at [336, 527] on div "Podsumowanie Wstecz" at bounding box center [615, 541] width 954 height 35
click at [285, 467] on label at bounding box center [283, 468] width 15 height 15
click at [285, 467] on input "Inny adres wysyłki" at bounding box center [285, 466] width 11 height 11
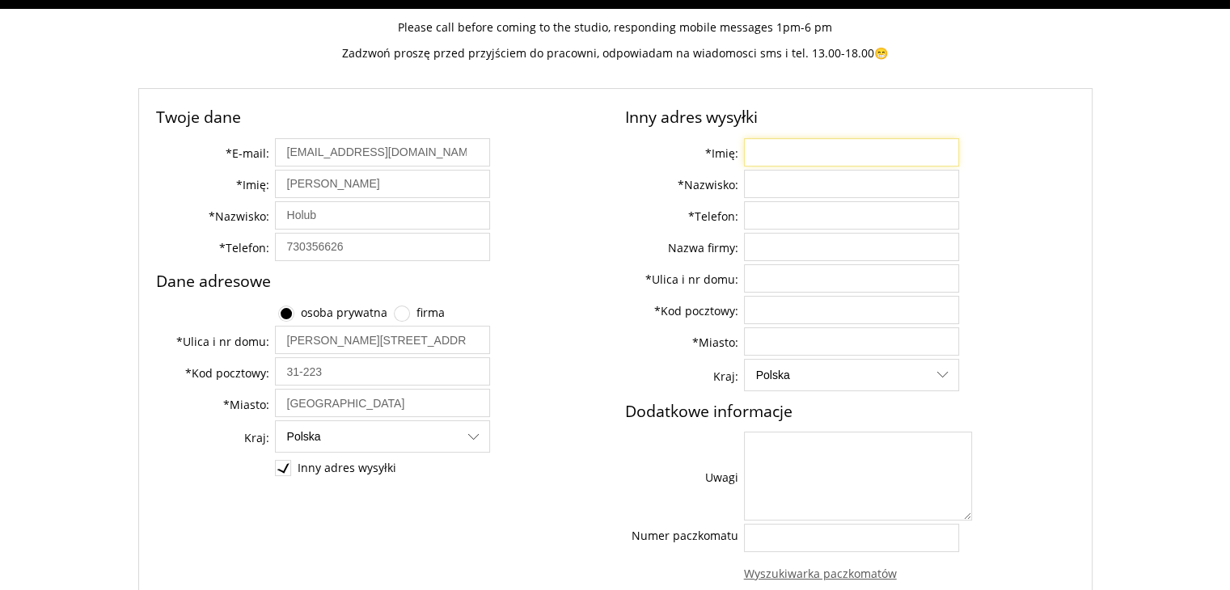
click at [775, 144] on input "* Imię:" at bounding box center [851, 152] width 215 height 28
click at [285, 466] on label at bounding box center [283, 468] width 15 height 15
click at [285, 466] on input "Inny adres wysyłki" at bounding box center [285, 466] width 11 height 11
checkbox input "false"
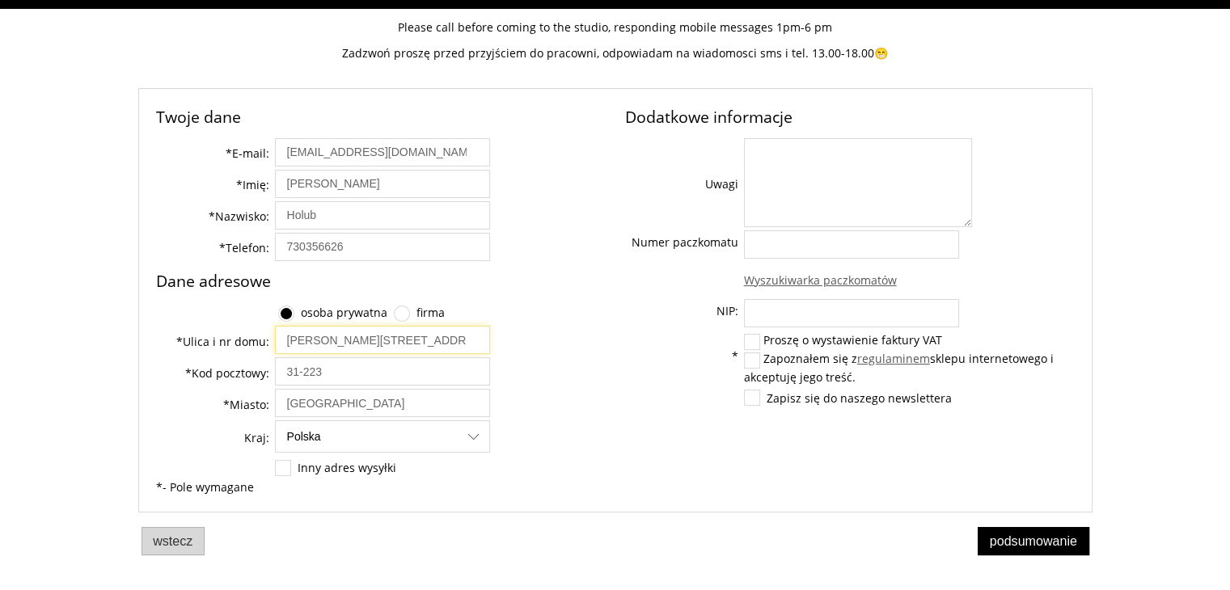
click at [451, 334] on input "Henryka Pachońskiego 7A" at bounding box center [382, 340] width 215 height 28
drag, startPoint x: 450, startPoint y: 336, endPoint x: 70, endPoint y: 355, distance: 380.4
click at [70, 355] on div "Twoje dane * * Eleonora * Holub *" at bounding box center [615, 339] width 1230 height 503
type input "Edmunda Biernackiego 10"
drag, startPoint x: 336, startPoint y: 375, endPoint x: 262, endPoint y: 374, distance: 73.6
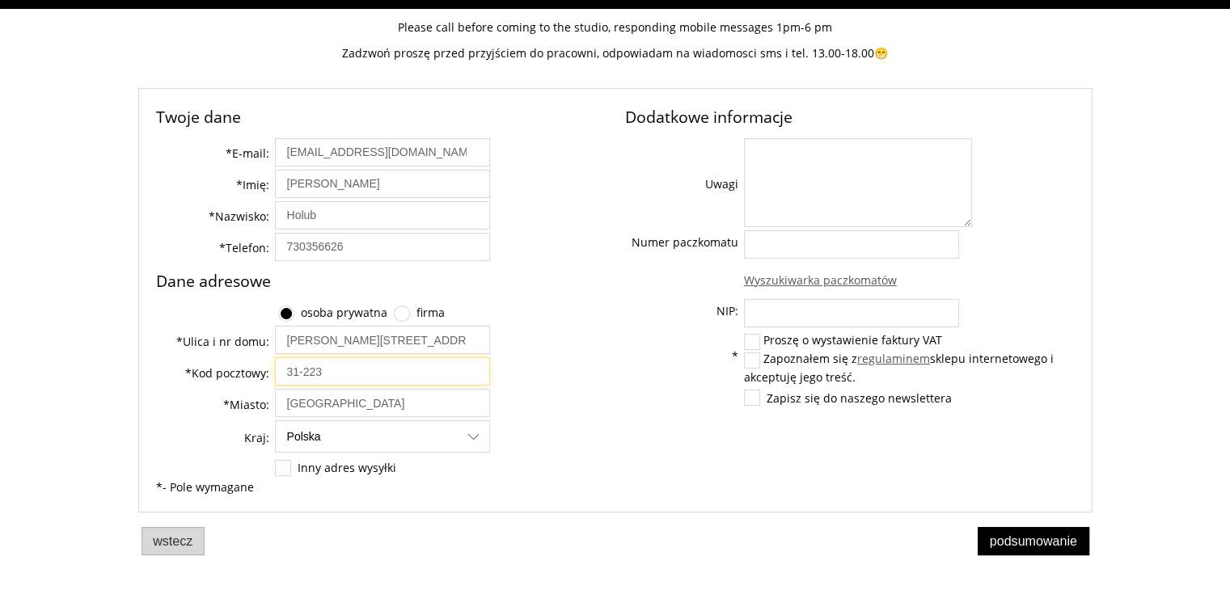
click at [262, 374] on tr "* Kod pocztowy: 31-223" at bounding box center [323, 373] width 334 height 32
type input "30-043"
click at [178, 433] on td "Kraj:" at bounding box center [215, 438] width 119 height 36
click at [750, 359] on label at bounding box center [752, 360] width 15 height 15
click at [750, 359] on input "Zapoznałem się z regulaminem sklepu internetowego i akceptuję jego treść." at bounding box center [754, 358] width 11 height 11
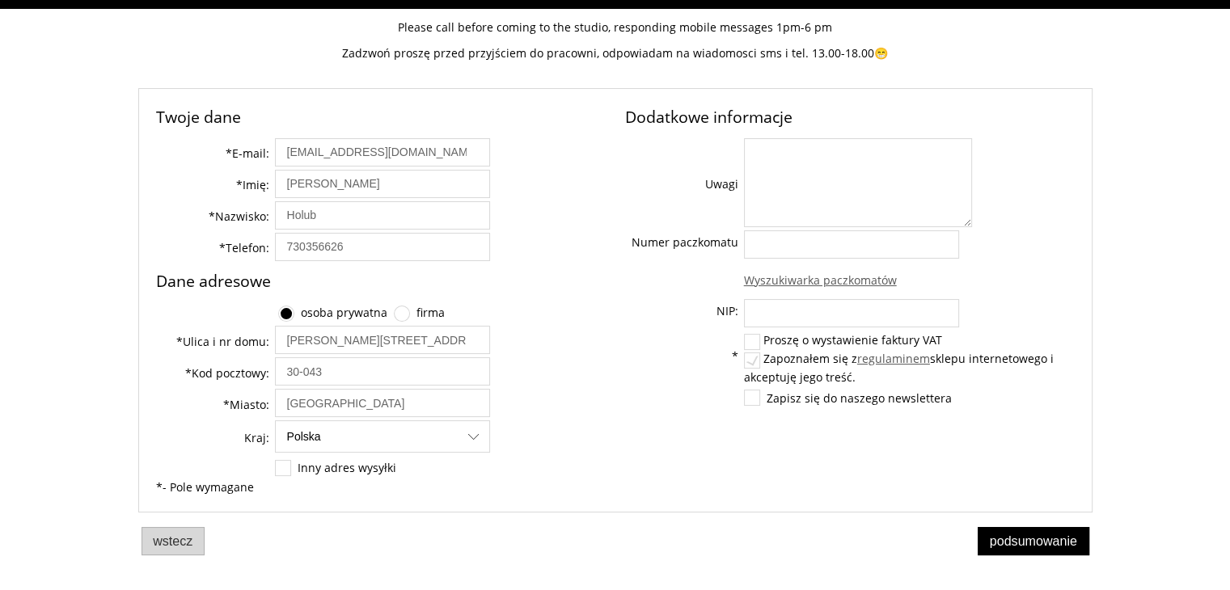
checkbox input "true"
click at [1058, 537] on span "Podsumowanie" at bounding box center [1033, 541] width 87 height 15
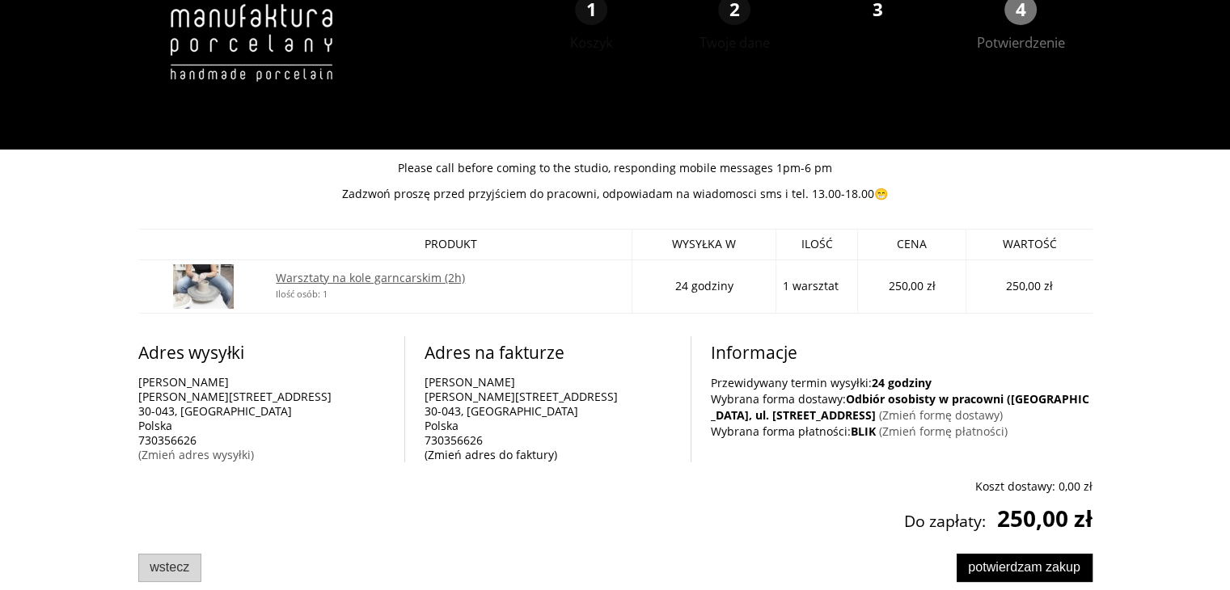
scroll to position [66, 0]
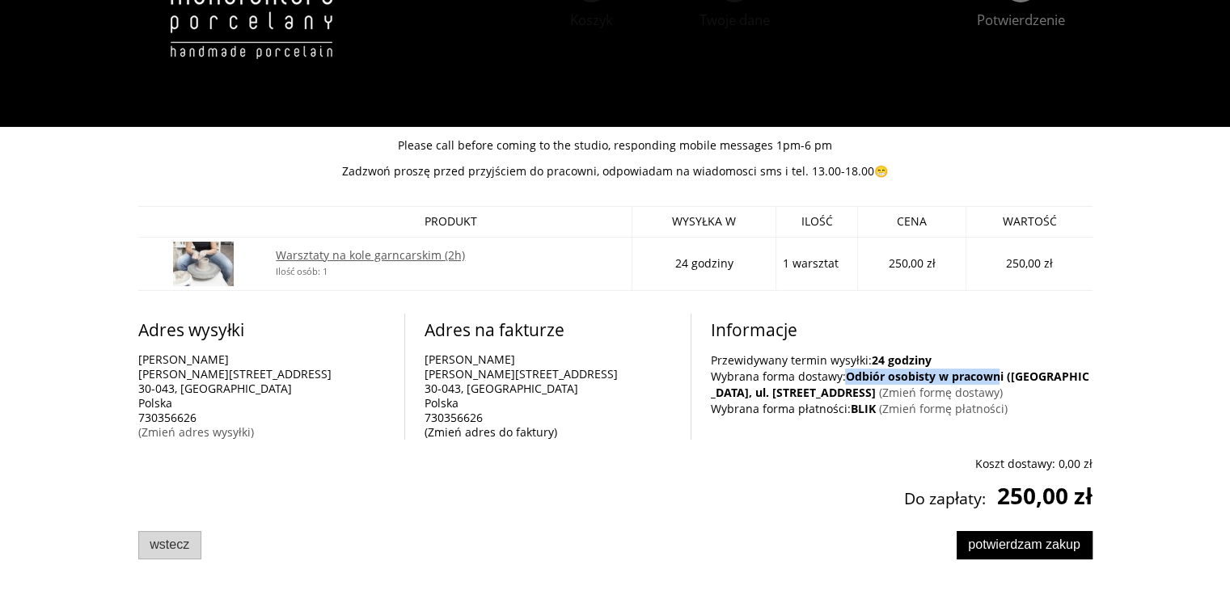
drag, startPoint x: 846, startPoint y: 375, endPoint x: 999, endPoint y: 374, distance: 152.8
click at [999, 374] on strong "Odbiór osobisty w pracowni ([GEOGRAPHIC_DATA], ul. [STREET_ADDRESS]" at bounding box center [899, 385] width 378 height 32
click at [878, 386] on link "(Zmień formę dostawy)" at bounding box center [940, 392] width 124 height 15
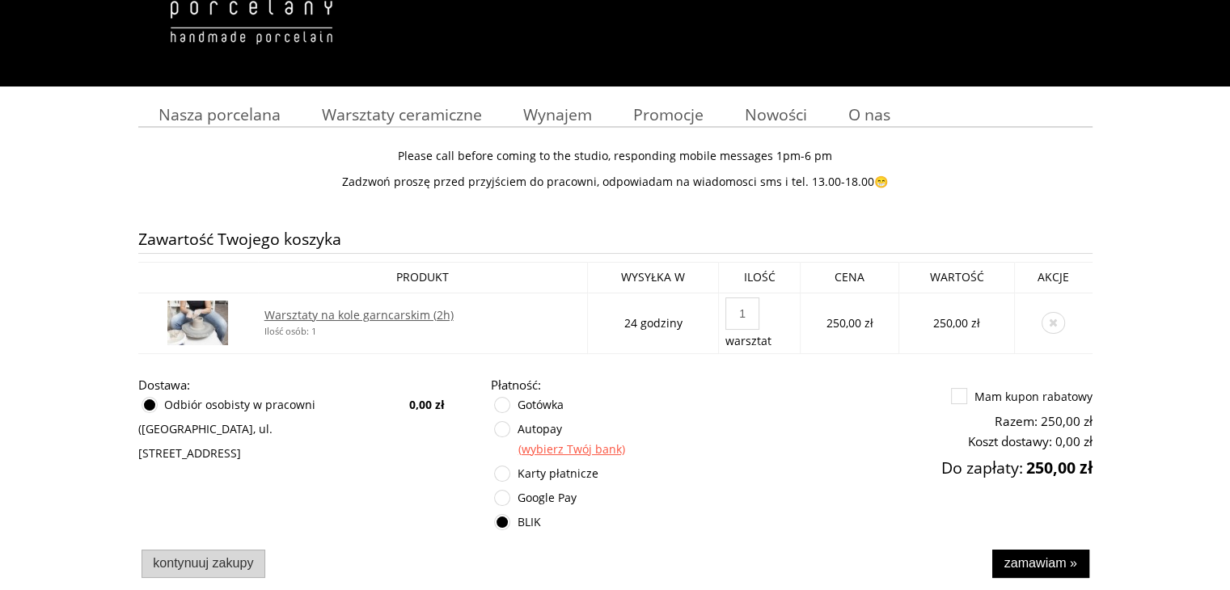
scroll to position [265, 0]
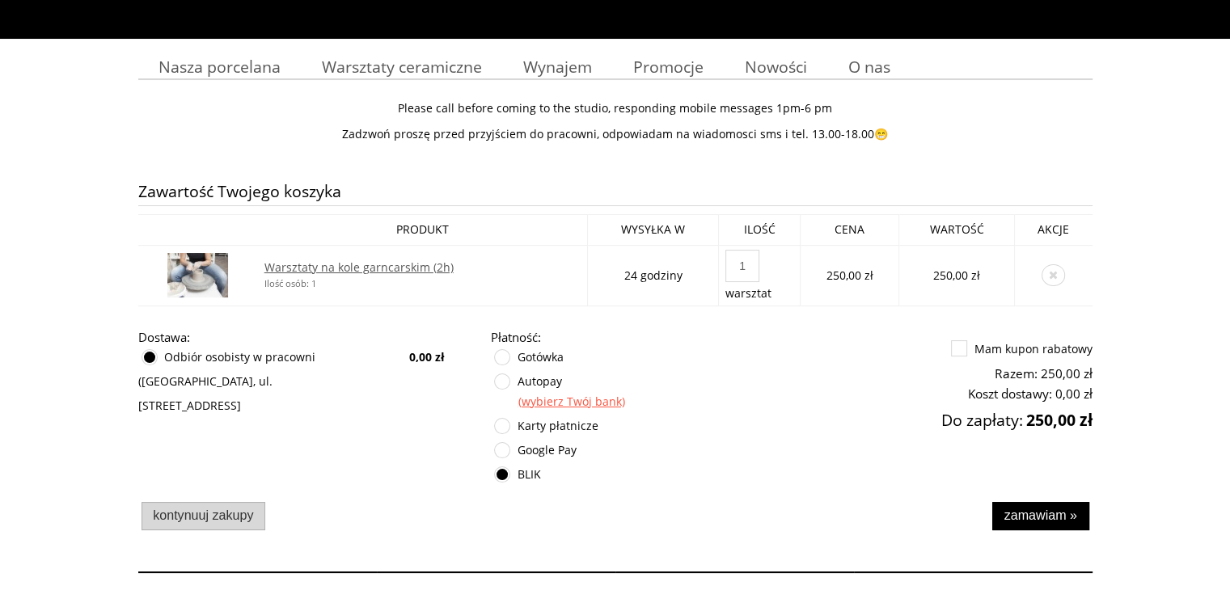
scroll to position [265, 0]
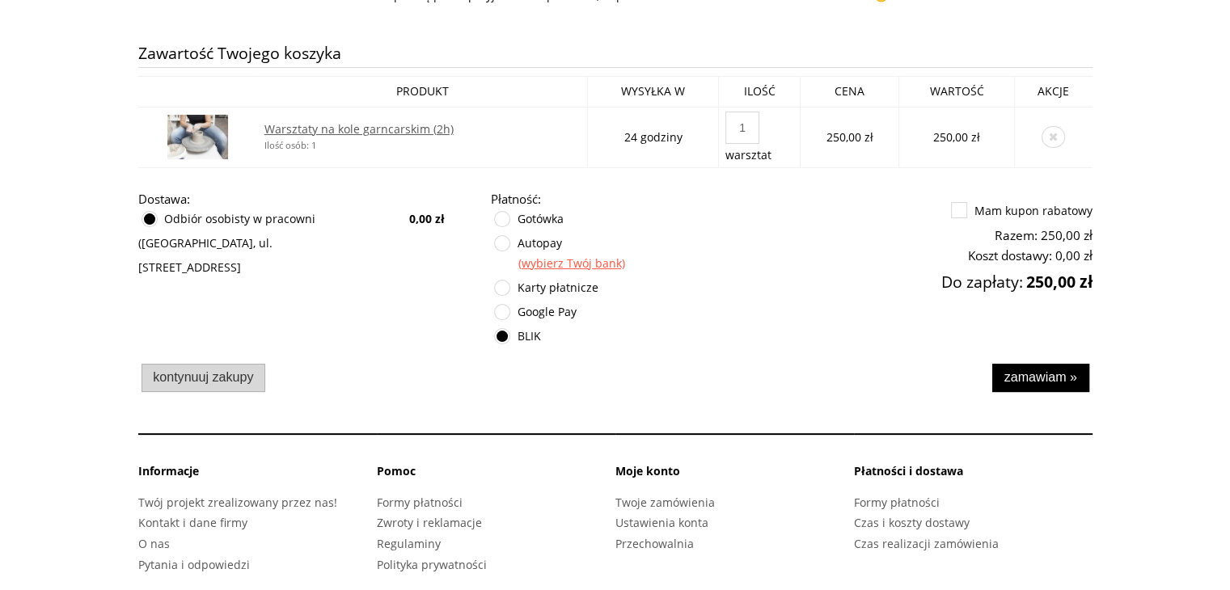
click at [1043, 357] on div "Kraj wysyłki: [GEOGRAPHIC_DATA] [GEOGRAPHIC_DATA]: 0,00 zł (wybierz Twój bank)" at bounding box center [615, 293] width 954 height 205
click at [1028, 394] on div "Kontynuuj zakupy Zamawiam »" at bounding box center [615, 378] width 954 height 35
click at [1031, 380] on span "Zamawiam »" at bounding box center [1039, 376] width 73 height 15
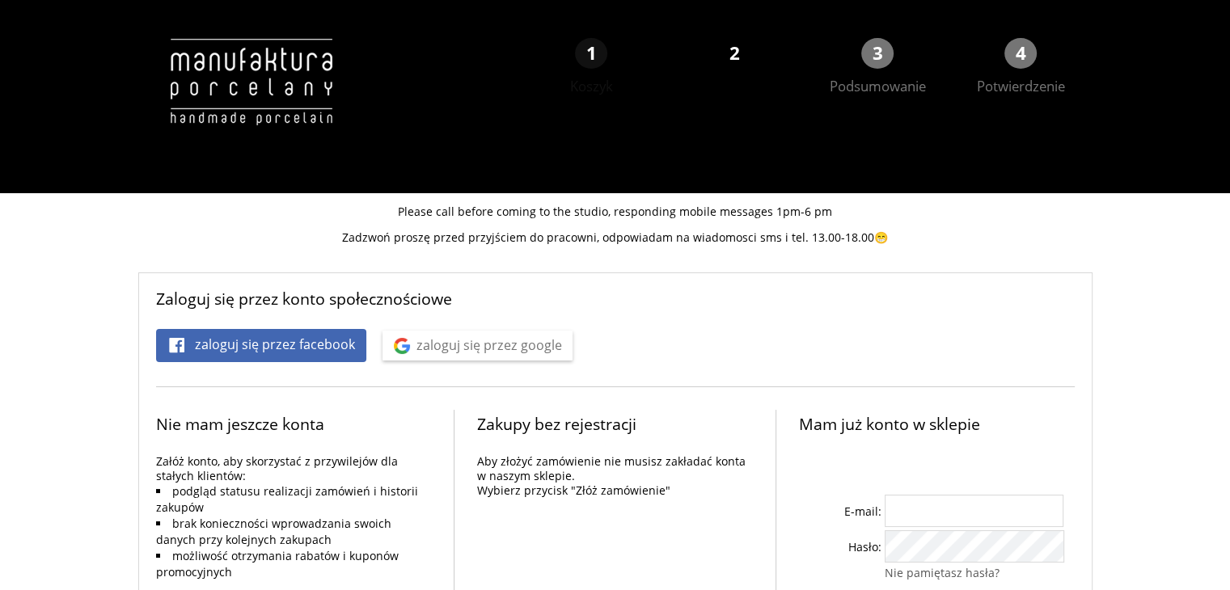
scroll to position [74, 0]
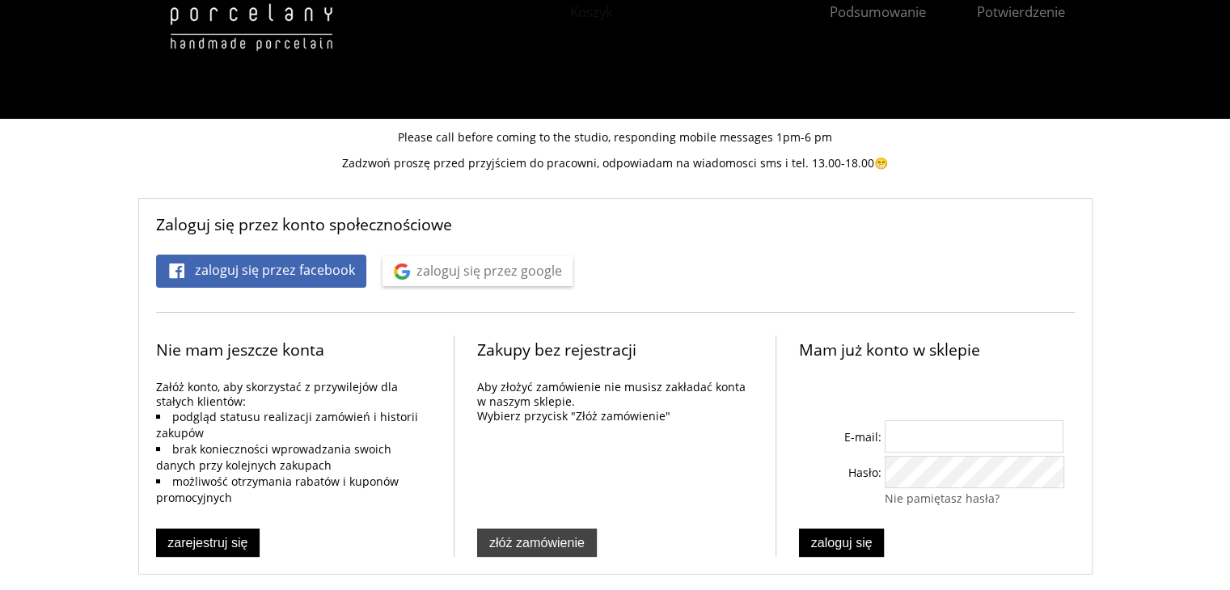
click at [532, 541] on span "Złóż zamówienie" at bounding box center [536, 542] width 95 height 15
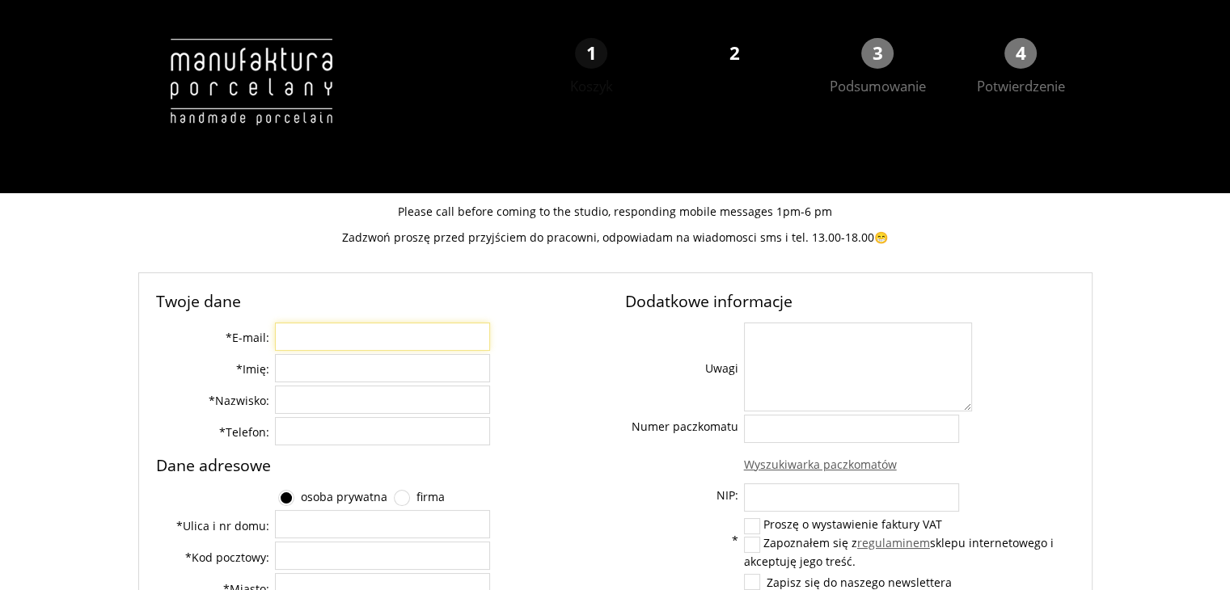
click at [340, 340] on input "* E-mail:" at bounding box center [382, 337] width 215 height 28
type input "[EMAIL_ADDRESS][DOMAIN_NAME]"
click at [346, 360] on input "* Imię:" at bounding box center [382, 368] width 215 height 28
type input "[PERSON_NAME]"
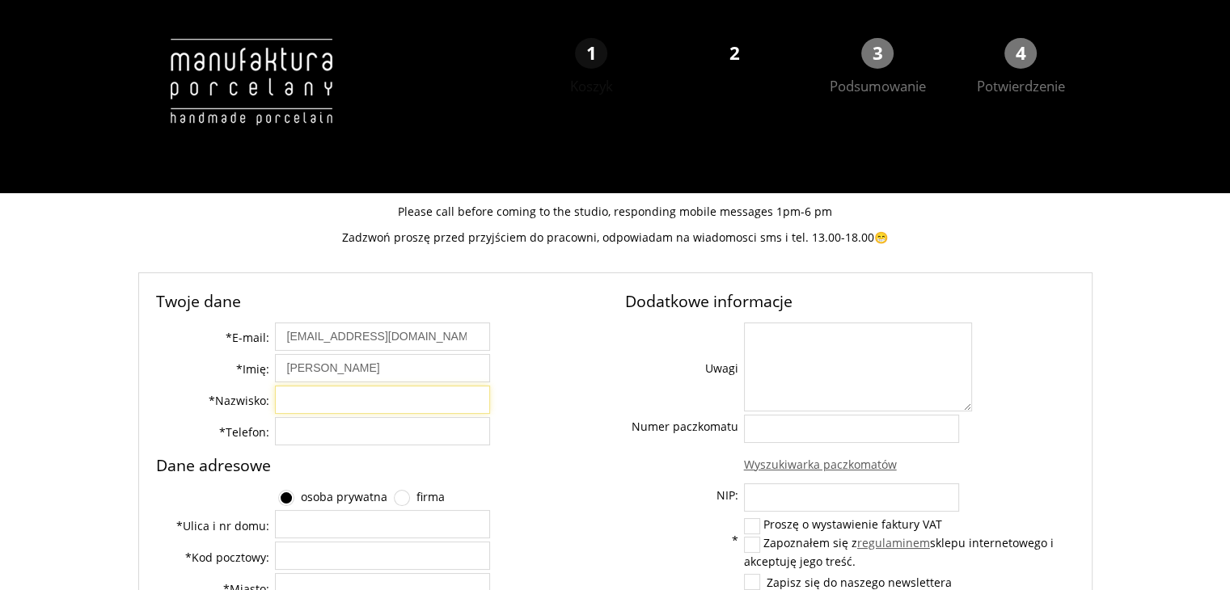
click at [356, 397] on input "* Nazwisko:" at bounding box center [382, 400] width 215 height 28
type input "Holub"
click at [353, 428] on input "* Telefon:" at bounding box center [382, 431] width 215 height 28
type input "730356626"
click at [325, 445] on div "730356626" at bounding box center [382, 433] width 215 height 32
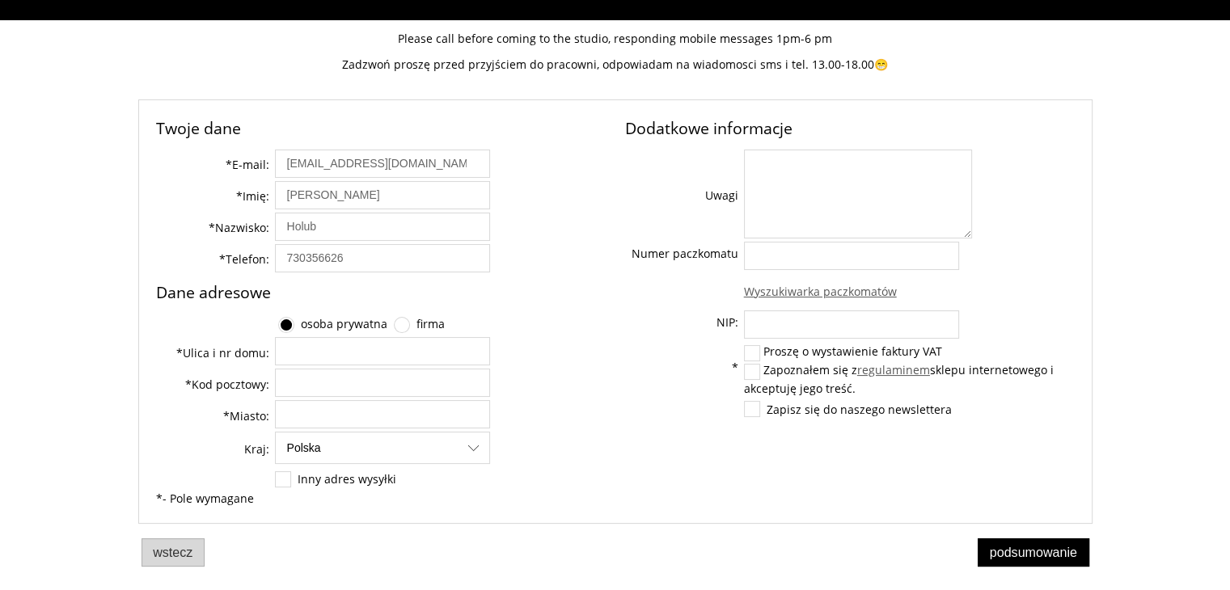
scroll to position [184, 0]
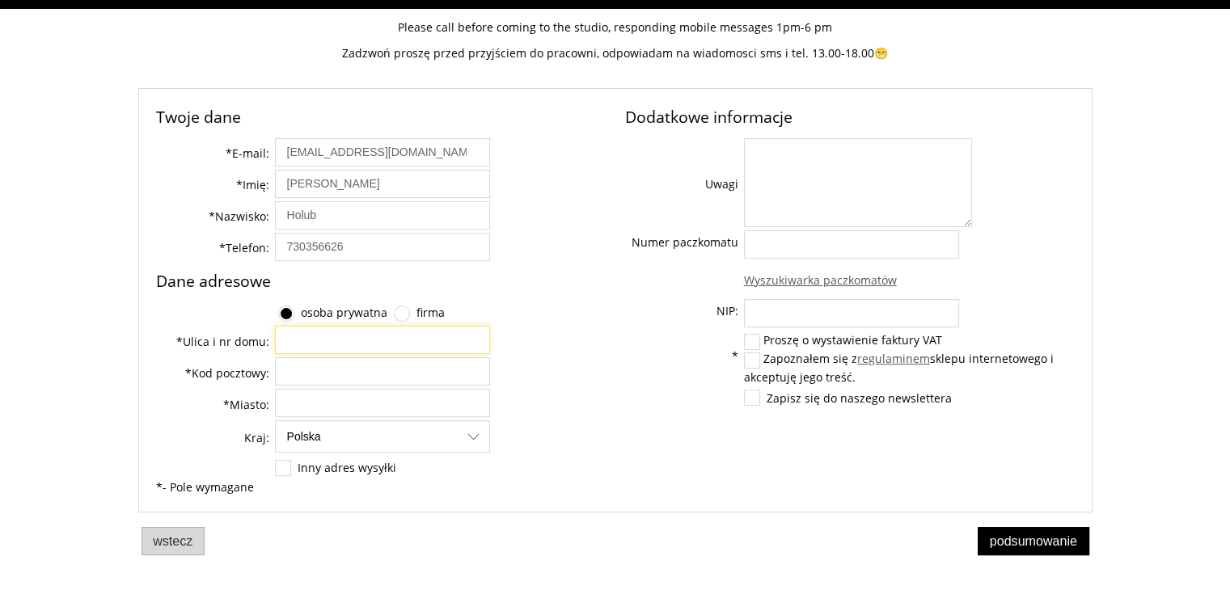
click at [311, 339] on input "* Ulica i nr domu:" at bounding box center [382, 340] width 215 height 28
type input "Edmunda Biernackiego 10"
click at [378, 370] on input "__-___" at bounding box center [382, 371] width 215 height 28
type input "30-043"
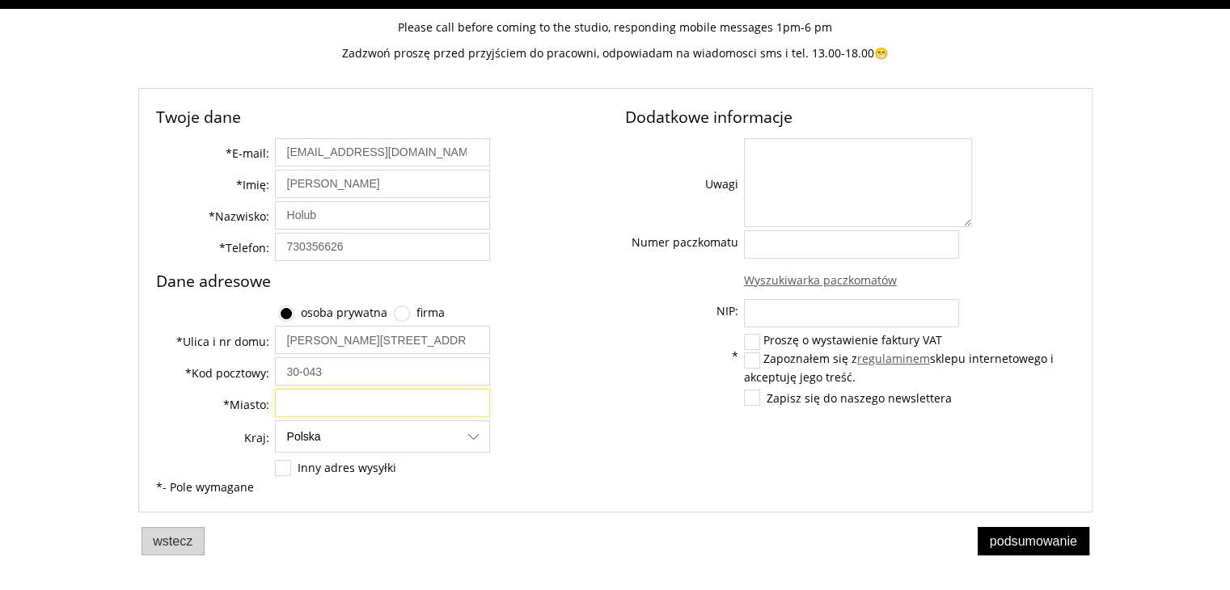
click at [304, 411] on input "* Miasto:" at bounding box center [382, 403] width 215 height 28
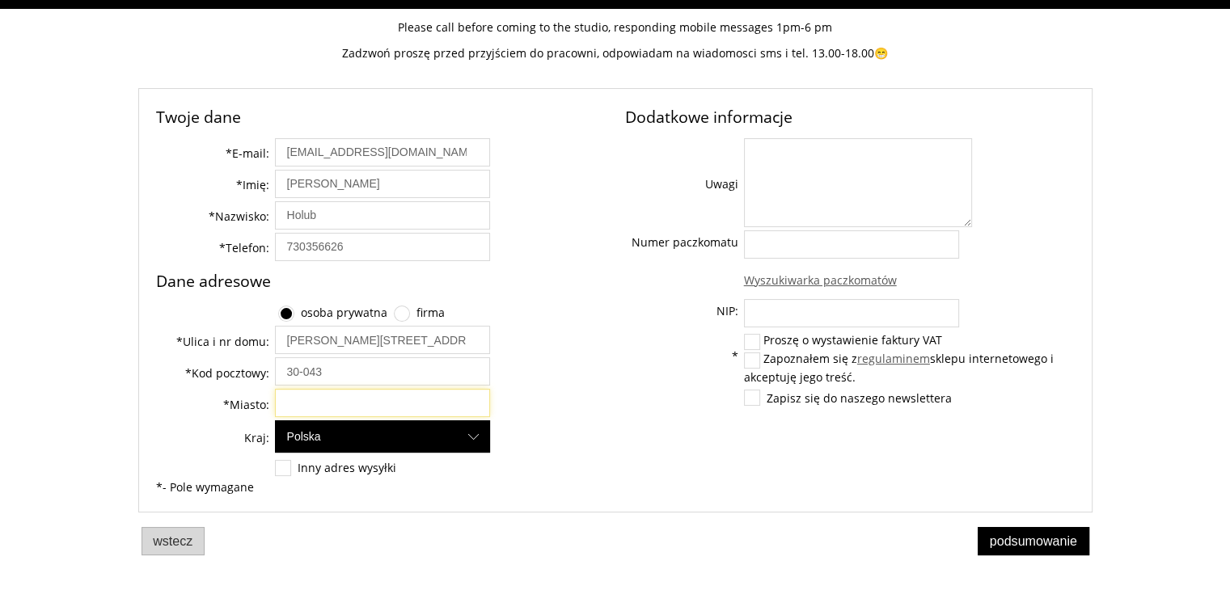
type input "Kraków"
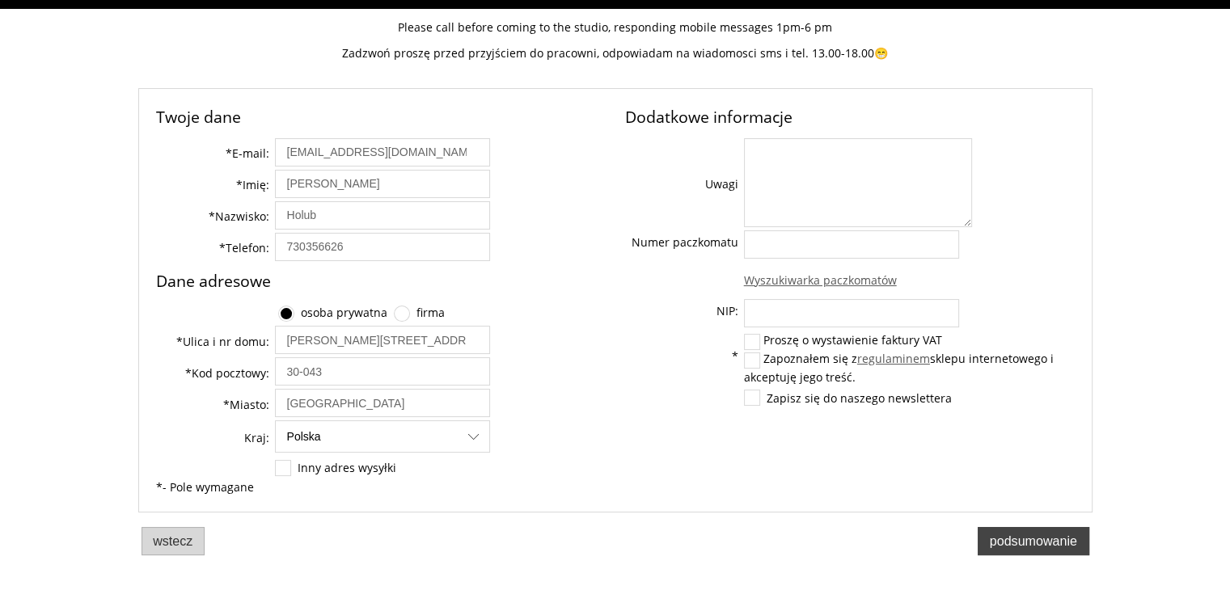
click at [1029, 548] on button "Podsumowanie" at bounding box center [1033, 541] width 112 height 28
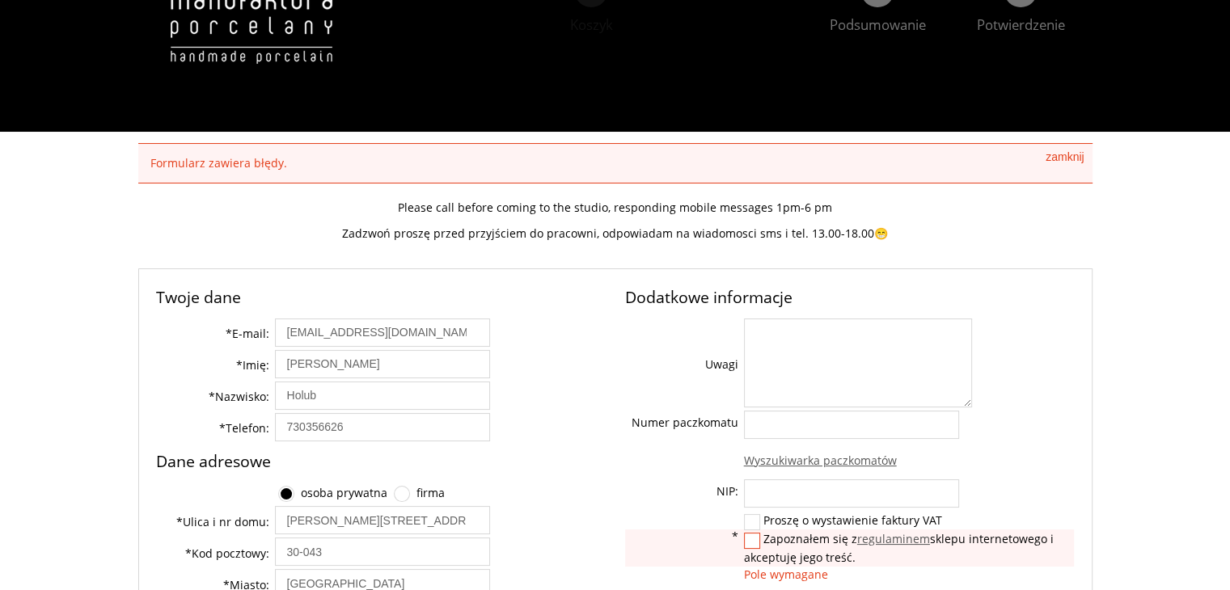
scroll to position [242, 0]
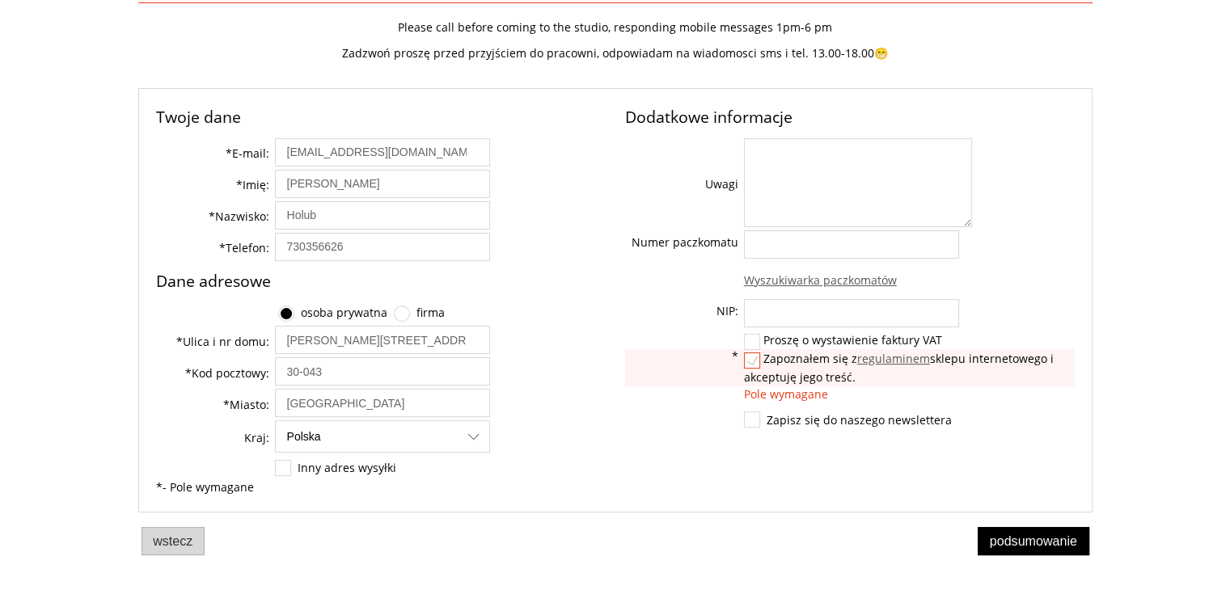
click at [752, 360] on label at bounding box center [752, 360] width 15 height 15
click at [752, 360] on input "Zapoznałem się z regulaminem sklepu internetowego i akceptuję jego treść." at bounding box center [754, 358] width 11 height 11
checkbox input "true"
click at [1041, 534] on span "Podsumowanie" at bounding box center [1033, 541] width 87 height 15
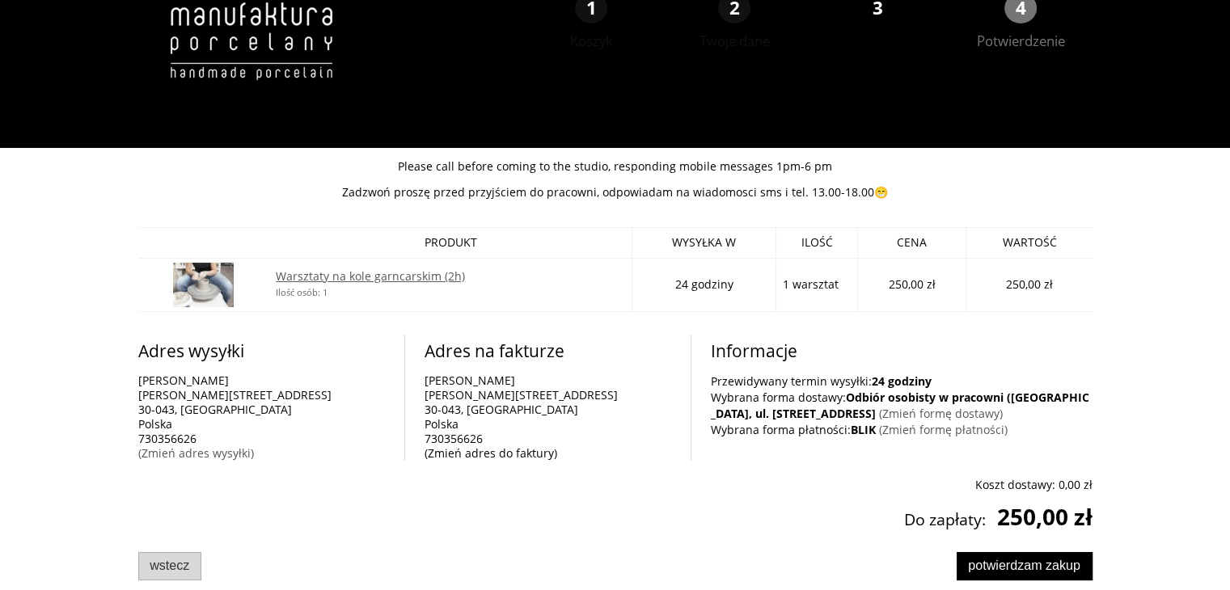
scroll to position [66, 0]
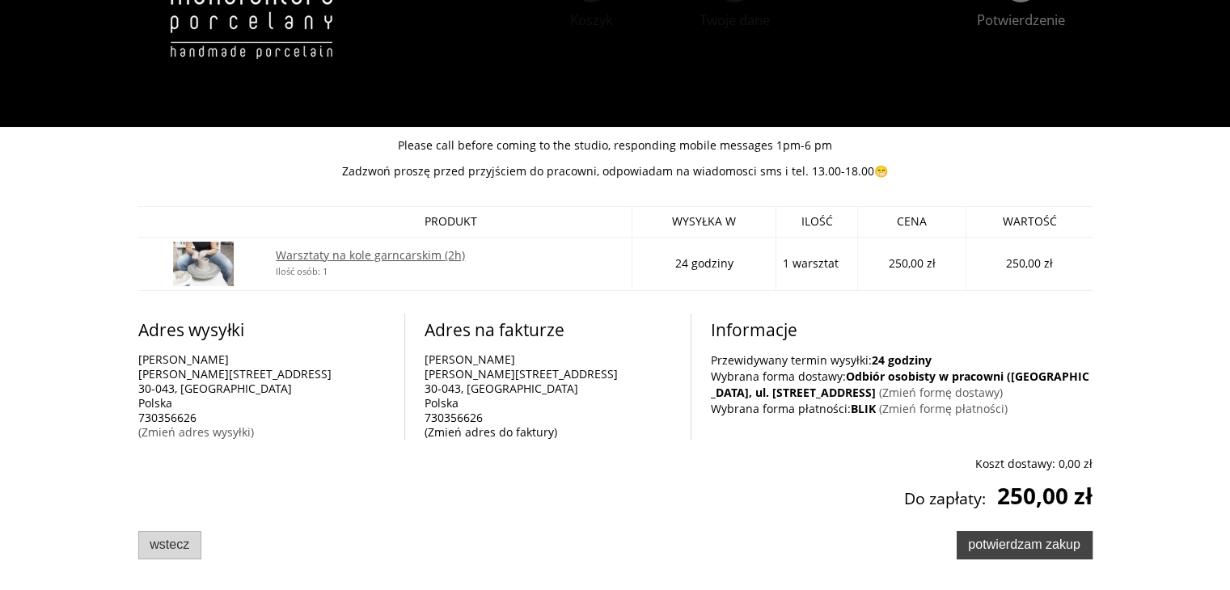
click at [1015, 547] on span "Potwierdzam zakup" at bounding box center [1024, 544] width 112 height 15
